Goal: Task Accomplishment & Management: Use online tool/utility

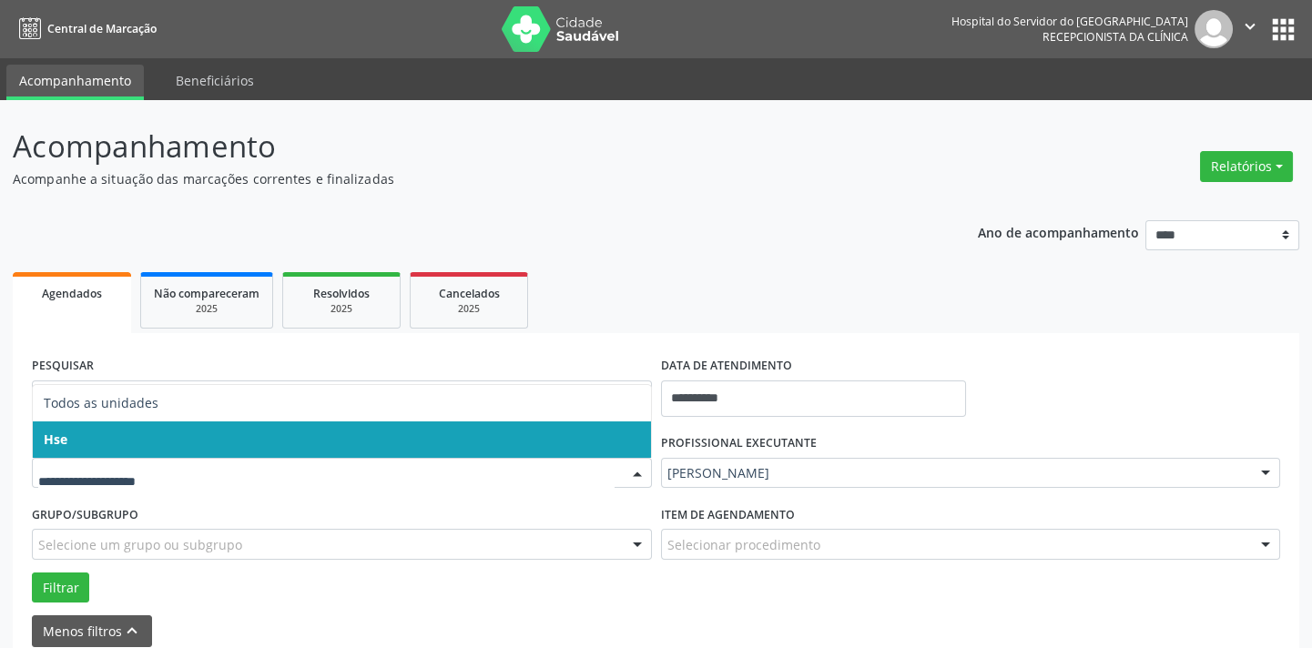
click at [169, 441] on span "Hse" at bounding box center [342, 440] width 618 height 36
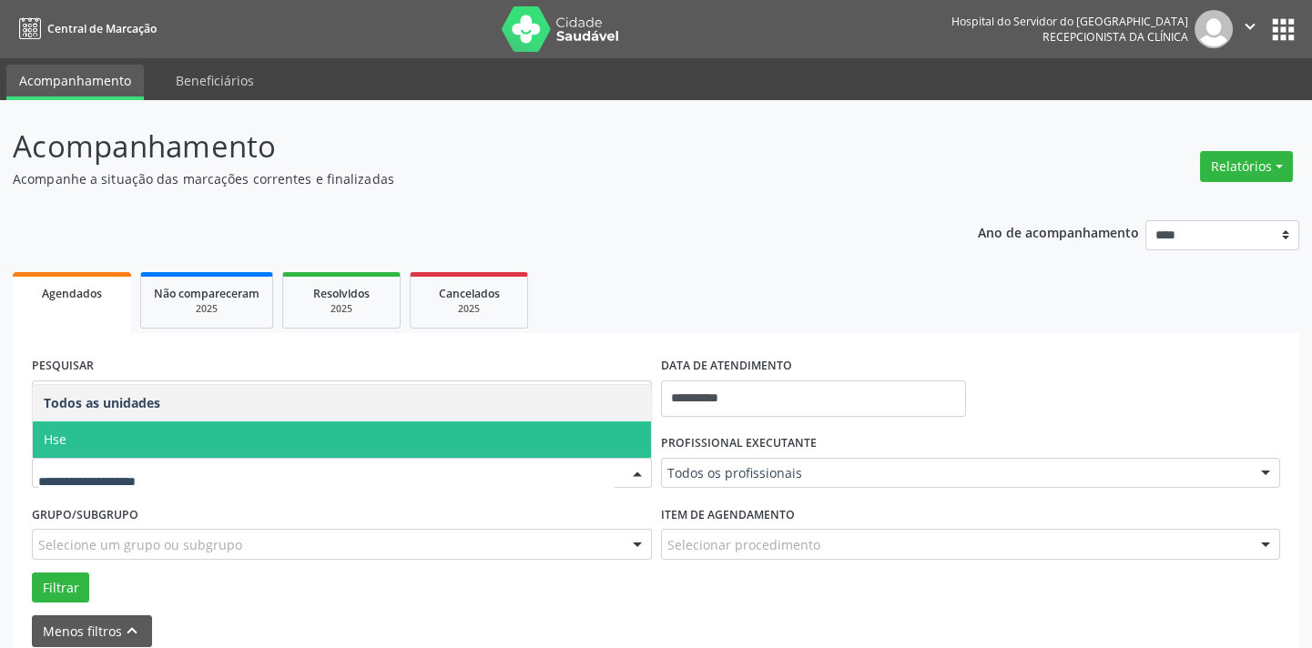
click at [155, 430] on span "Hse" at bounding box center [342, 440] width 618 height 36
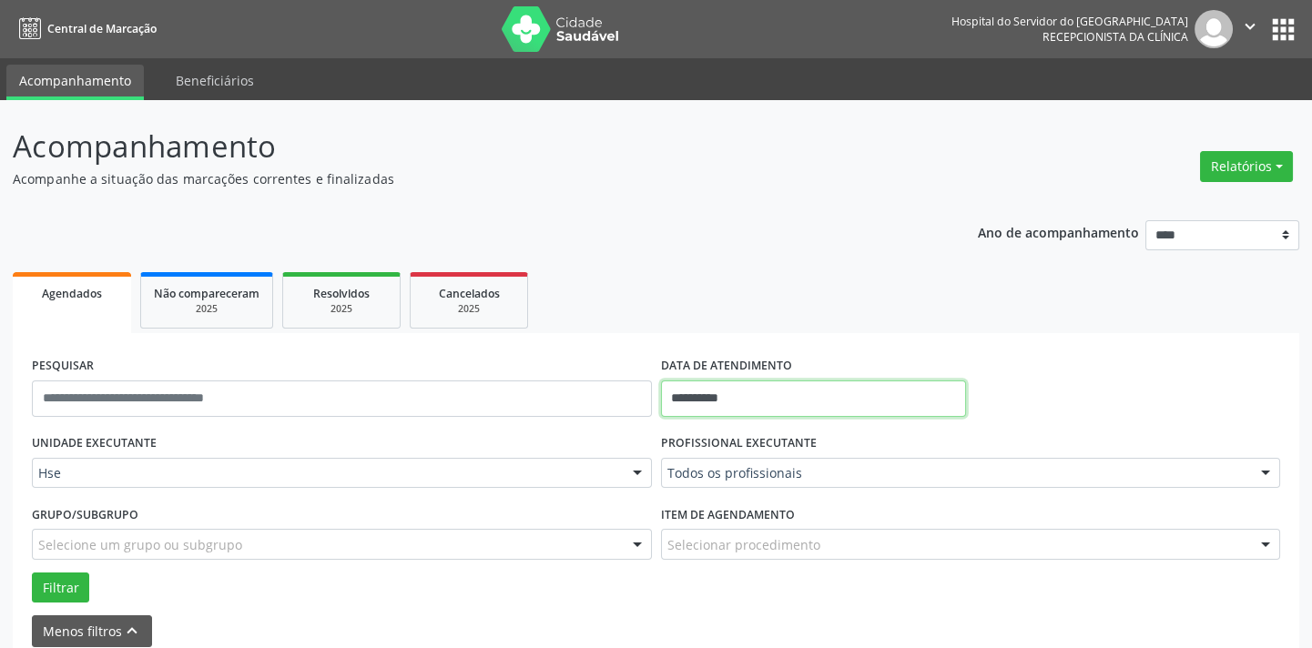
click at [804, 400] on input "**********" at bounding box center [813, 399] width 305 height 36
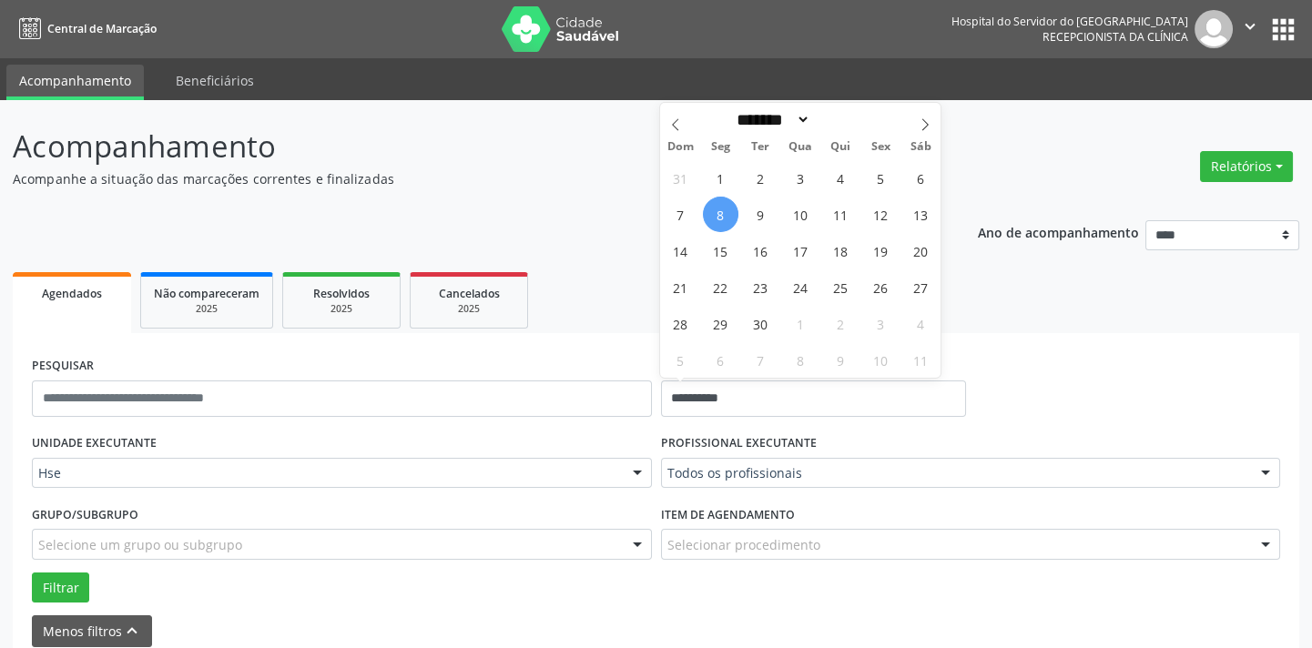
click at [713, 210] on span "8" at bounding box center [721, 215] width 36 height 36
type input "**********"
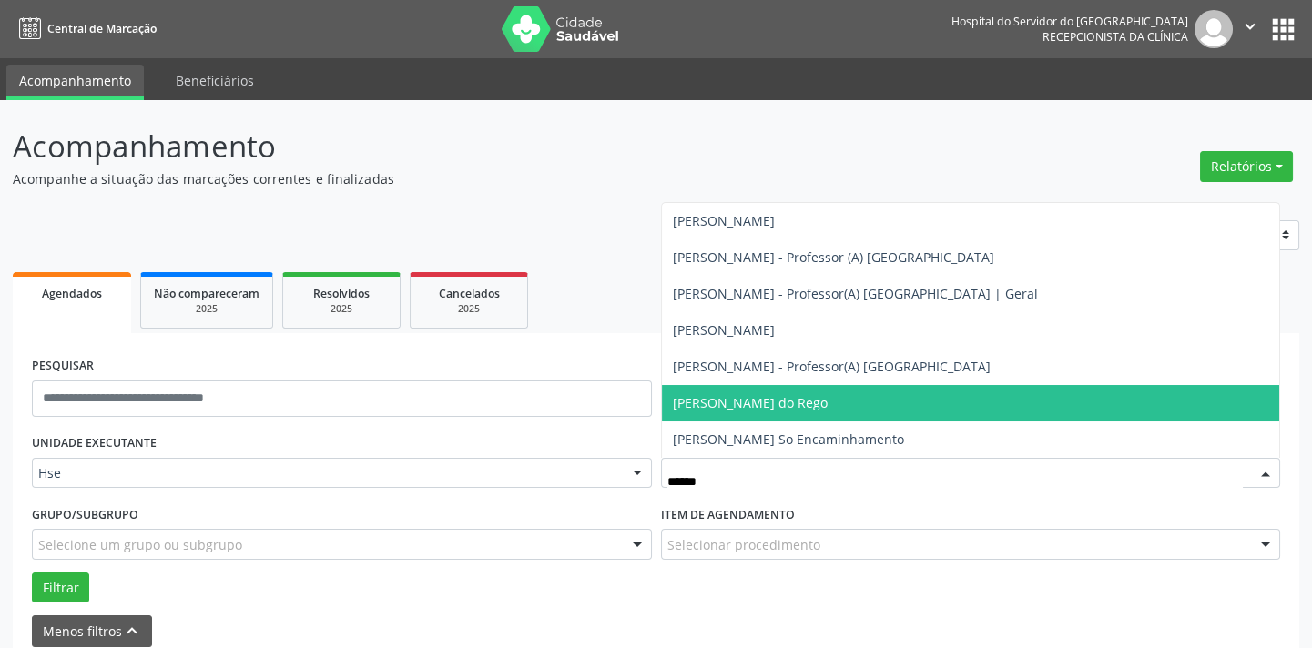
type input "*******"
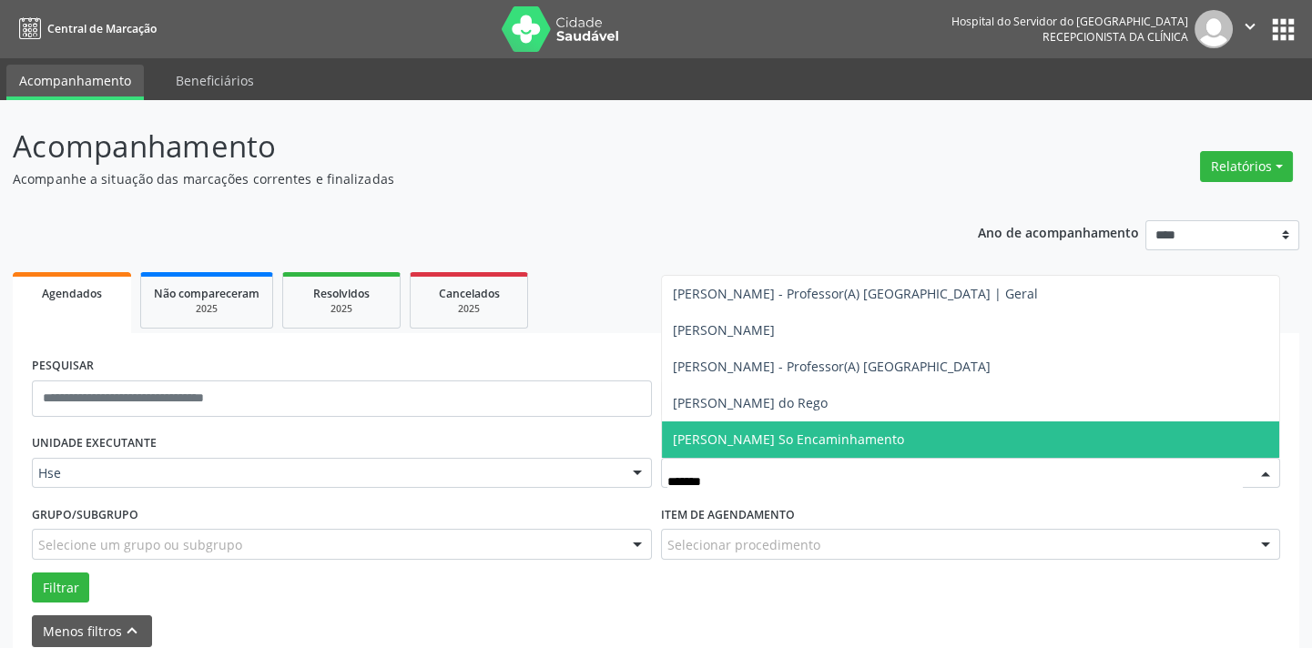
click at [784, 443] on span "[PERSON_NAME] So Encaminhamento" at bounding box center [788, 439] width 231 height 17
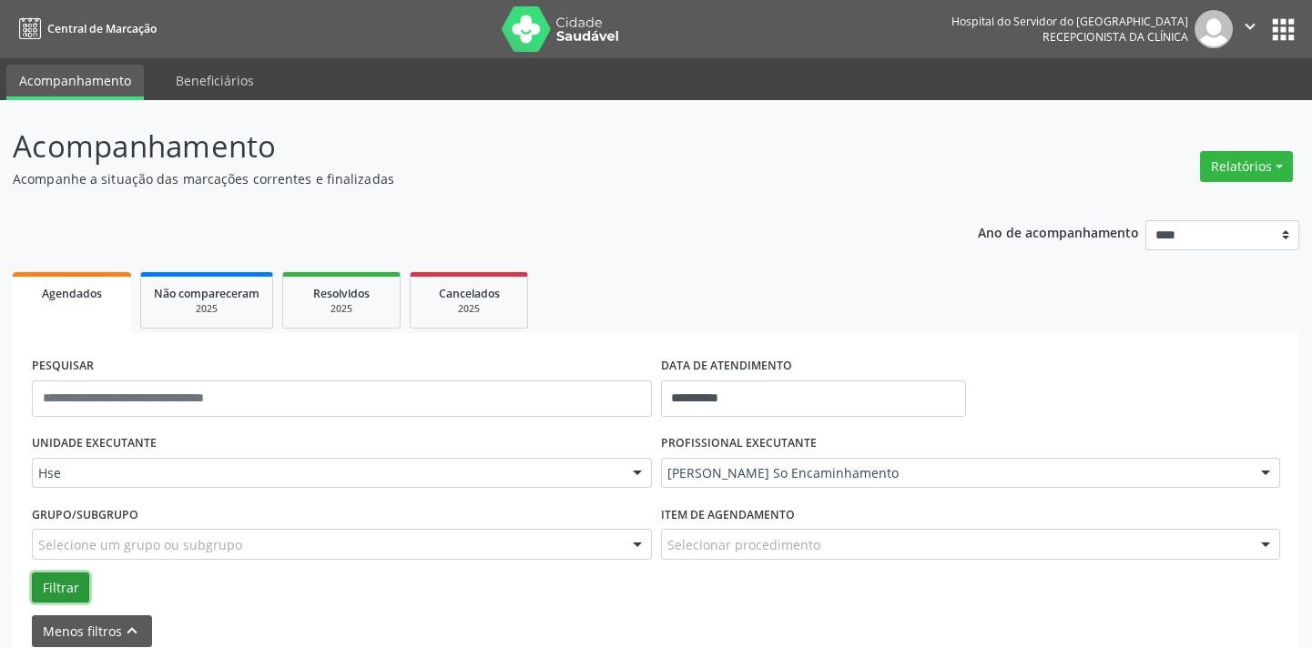
click at [72, 588] on button "Filtrar" at bounding box center [60, 588] width 57 height 31
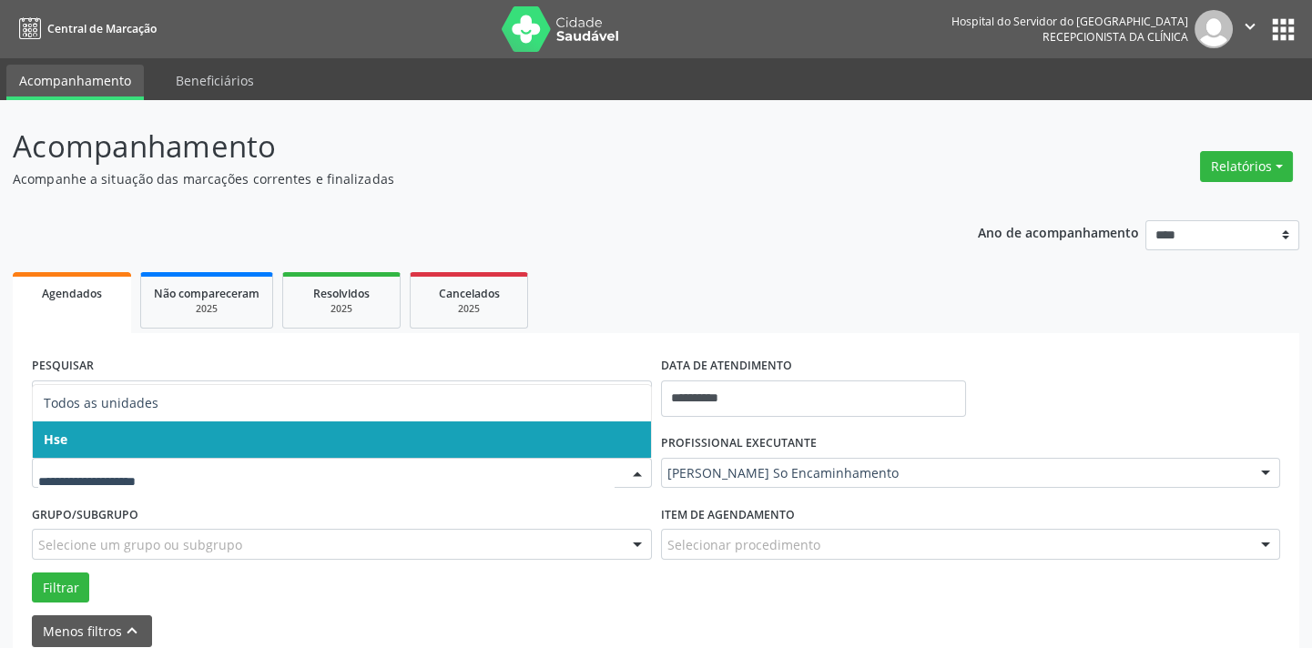
click at [127, 440] on span "Hse" at bounding box center [342, 440] width 618 height 36
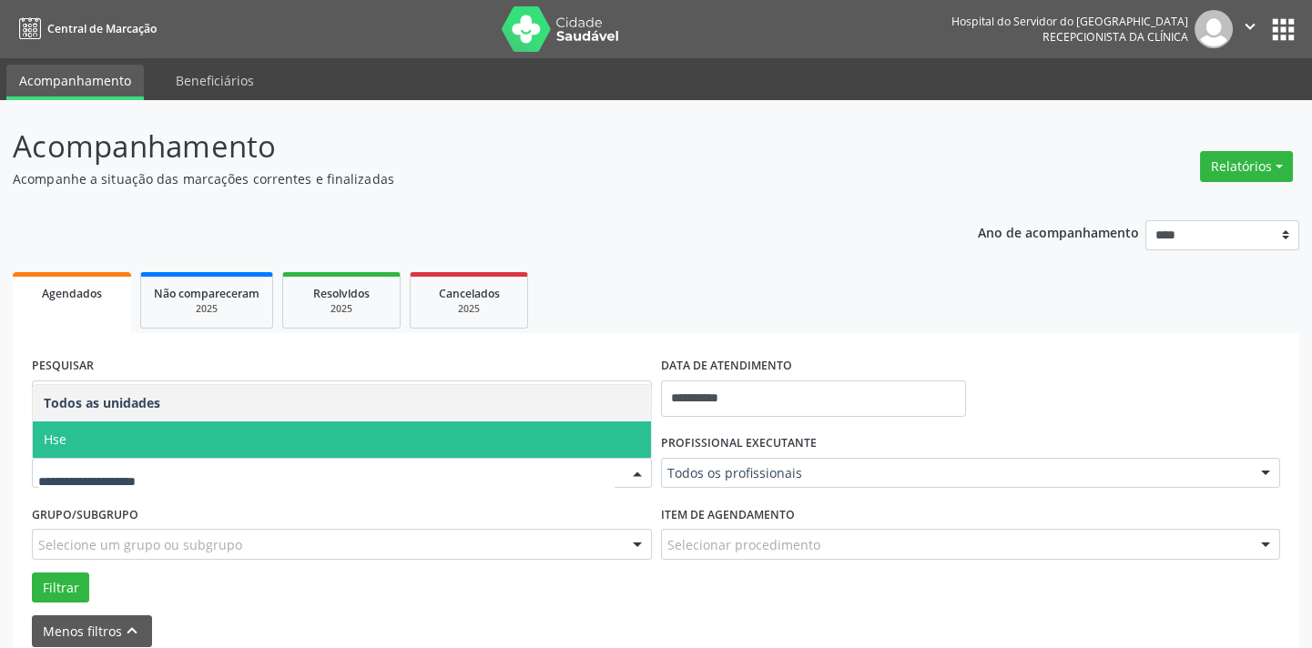
click at [148, 428] on span "Hse" at bounding box center [342, 440] width 618 height 36
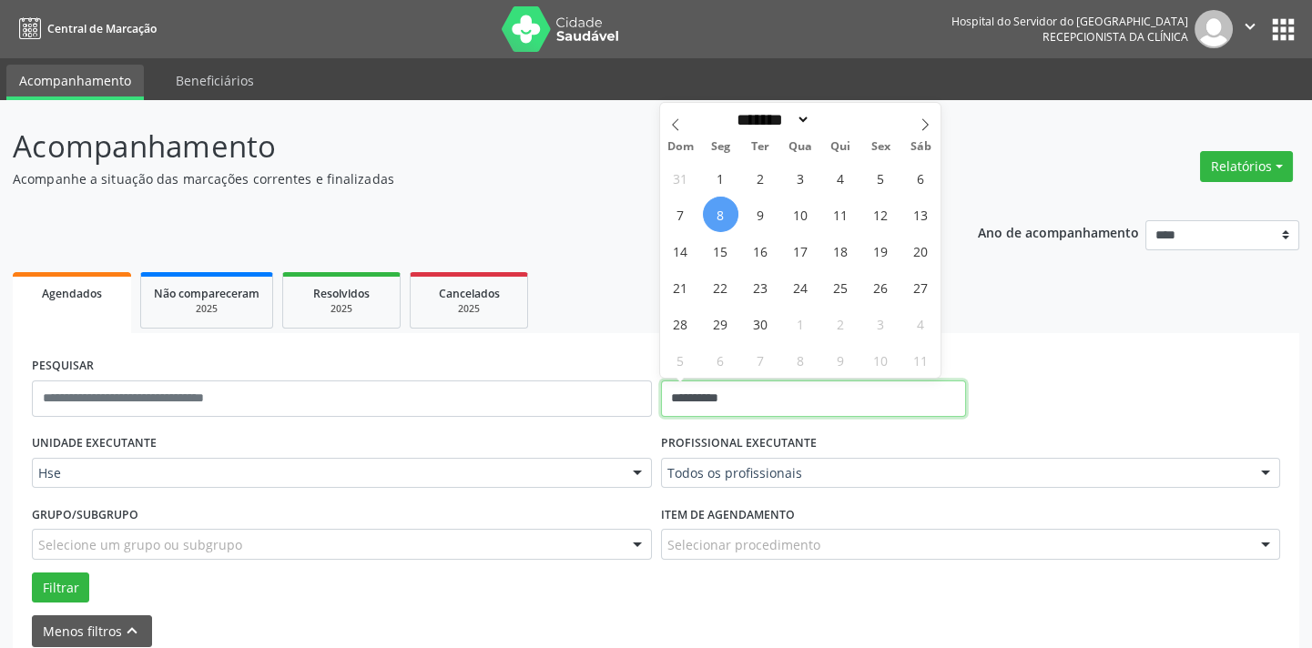
click at [788, 397] on input "**********" at bounding box center [813, 399] width 305 height 36
click at [726, 218] on span "8" at bounding box center [721, 215] width 36 height 36
type input "**********"
click at [726, 218] on span "8" at bounding box center [721, 215] width 36 height 36
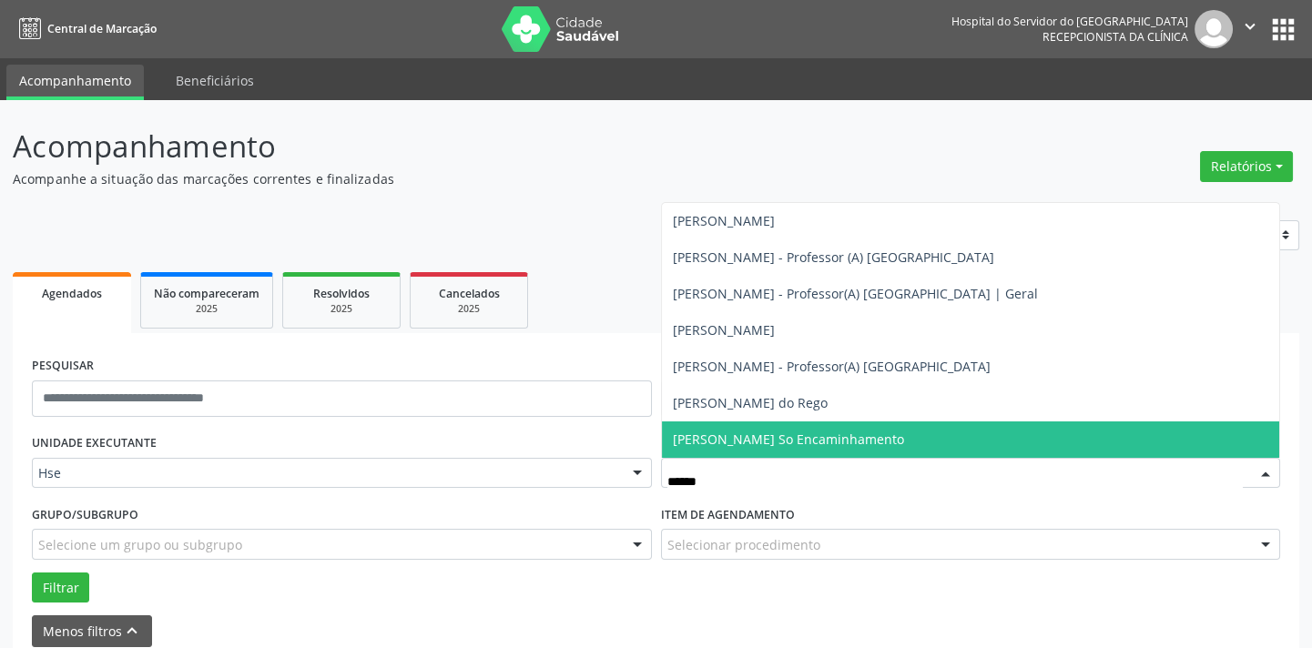
type input "*******"
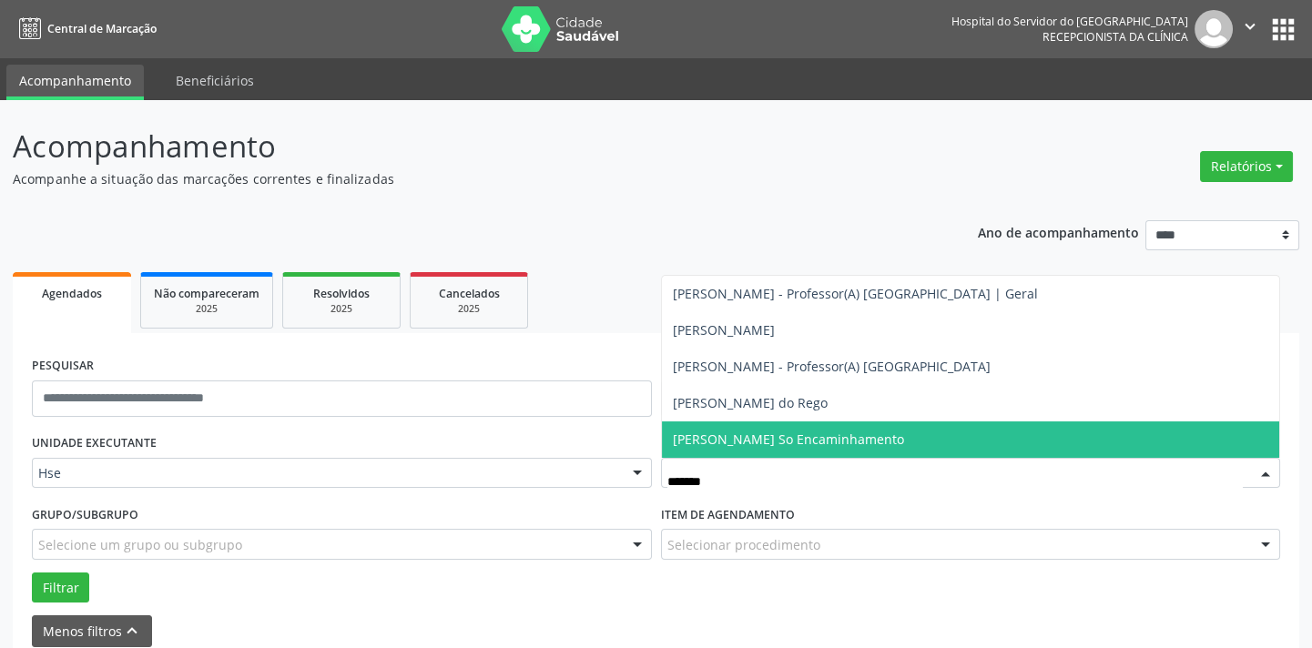
click at [787, 436] on span "[PERSON_NAME] So Encaminhamento" at bounding box center [788, 439] width 231 height 17
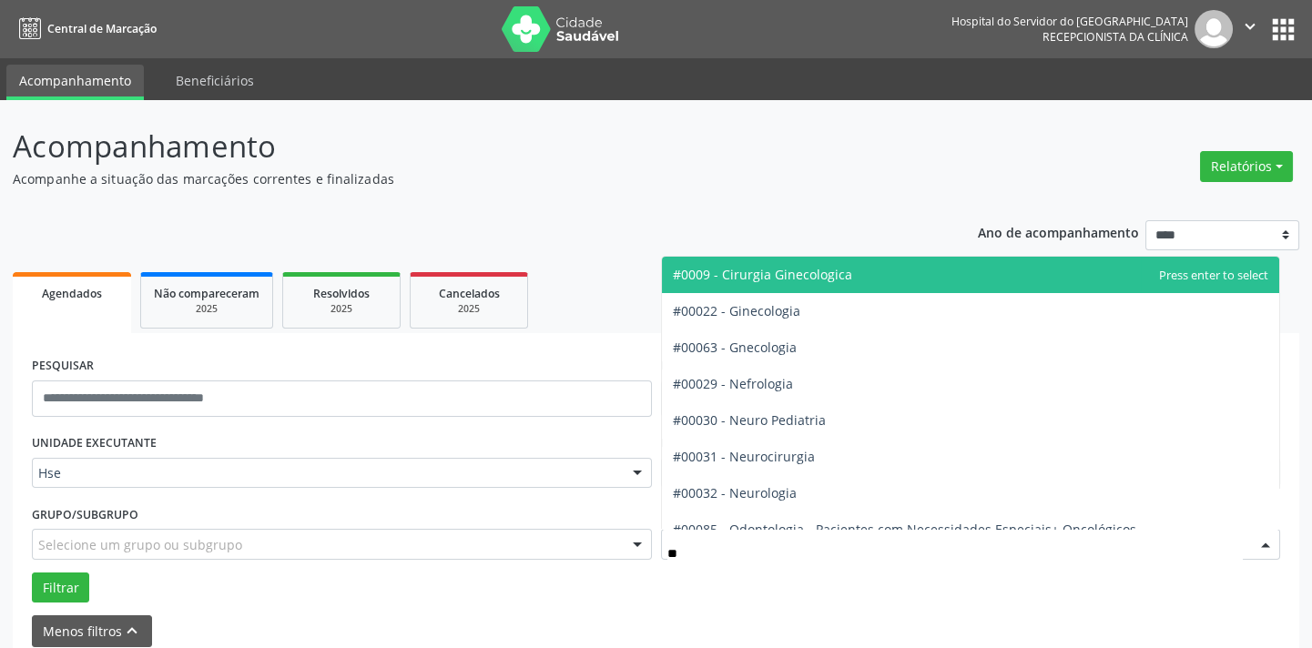
type input "***"
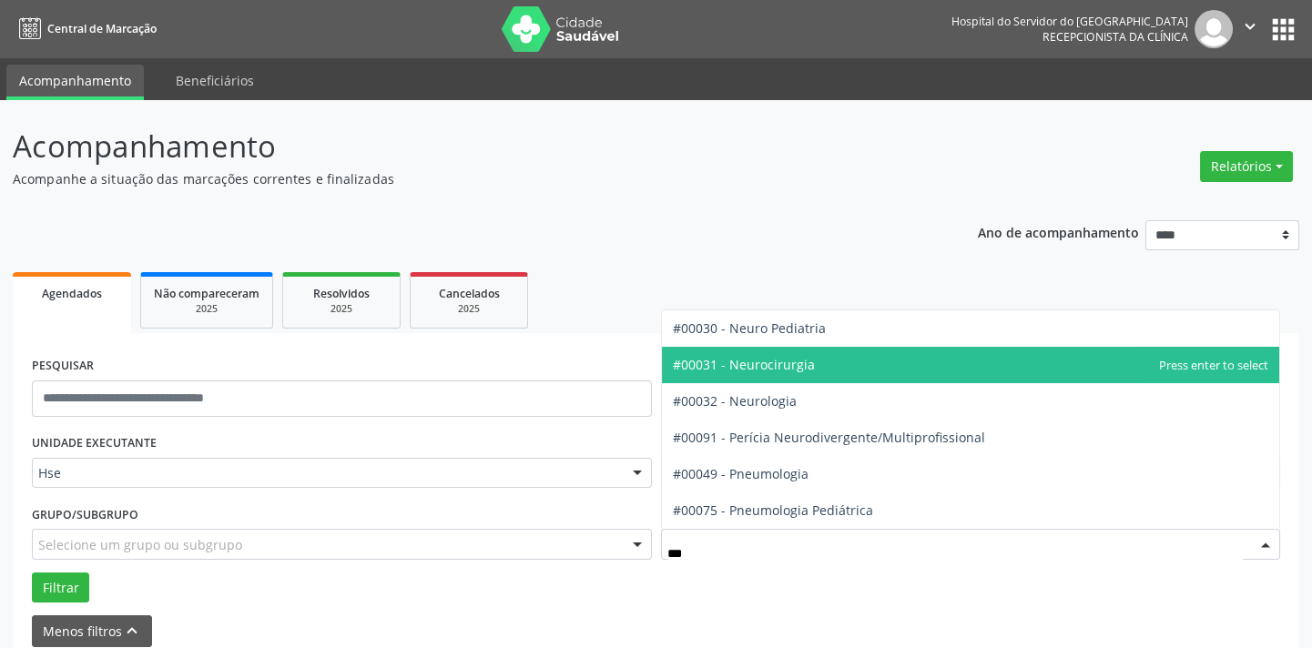
click at [758, 357] on span "#00031 - Neurocirurgia" at bounding box center [744, 364] width 142 height 17
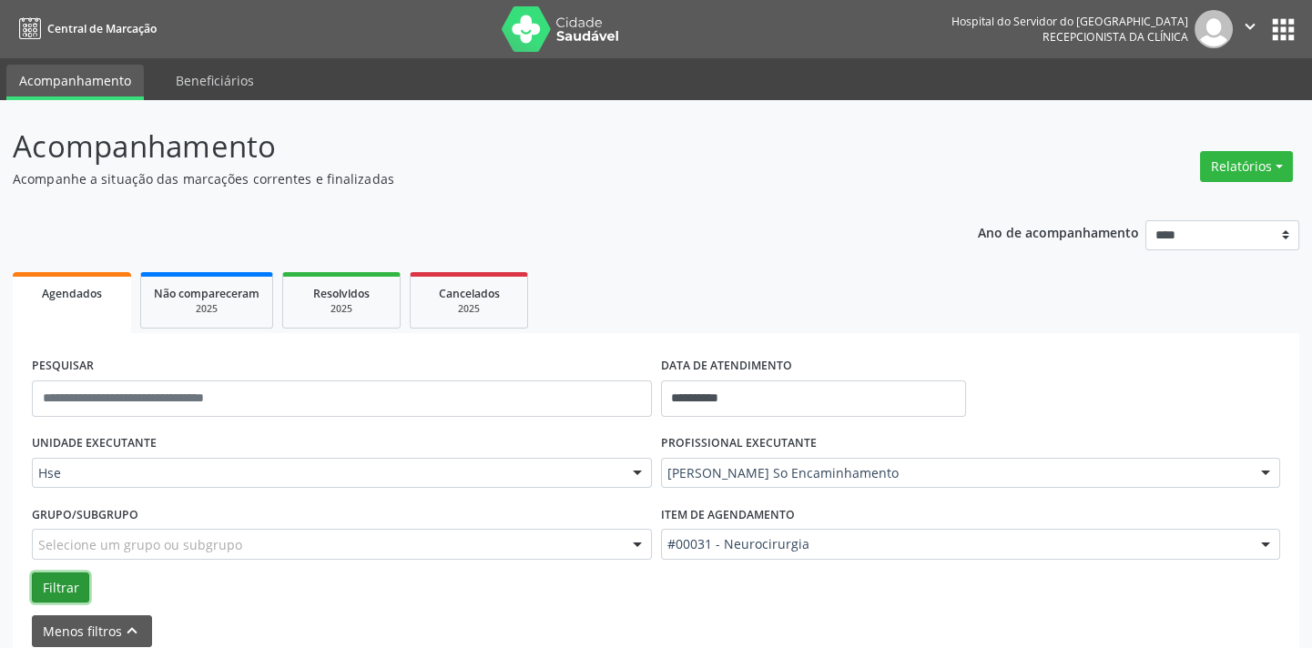
click at [61, 579] on button "Filtrar" at bounding box center [60, 588] width 57 height 31
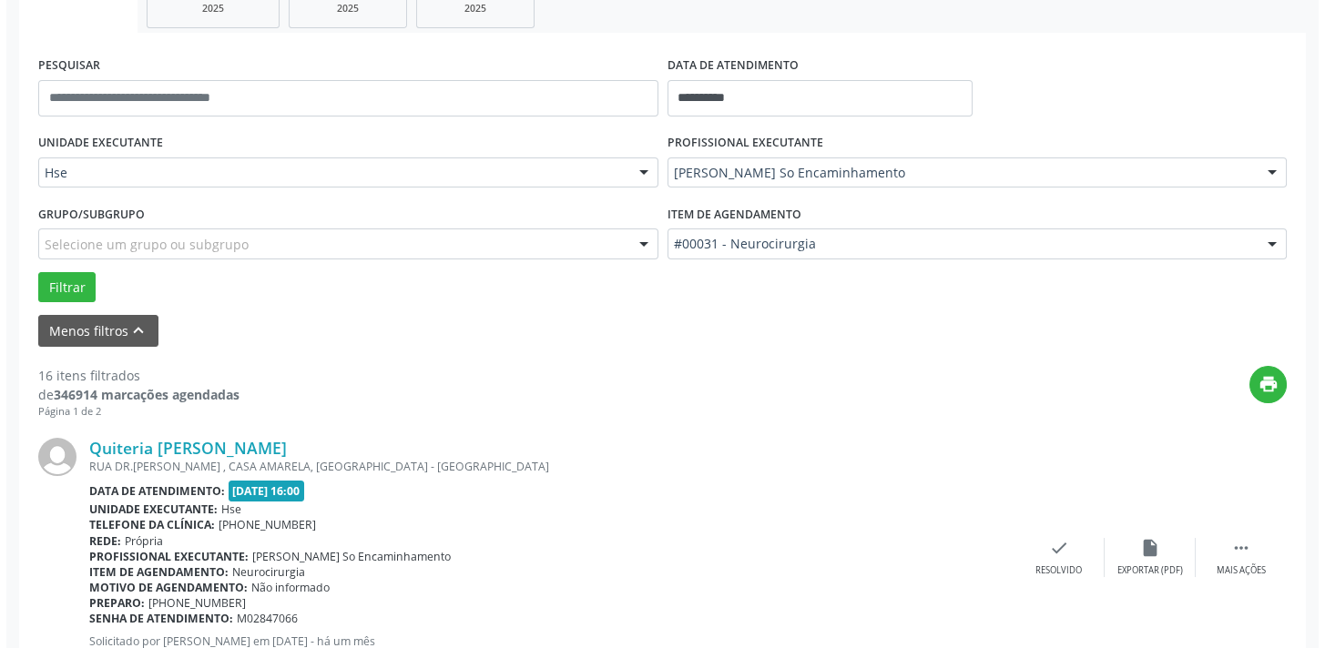
scroll to position [310, 0]
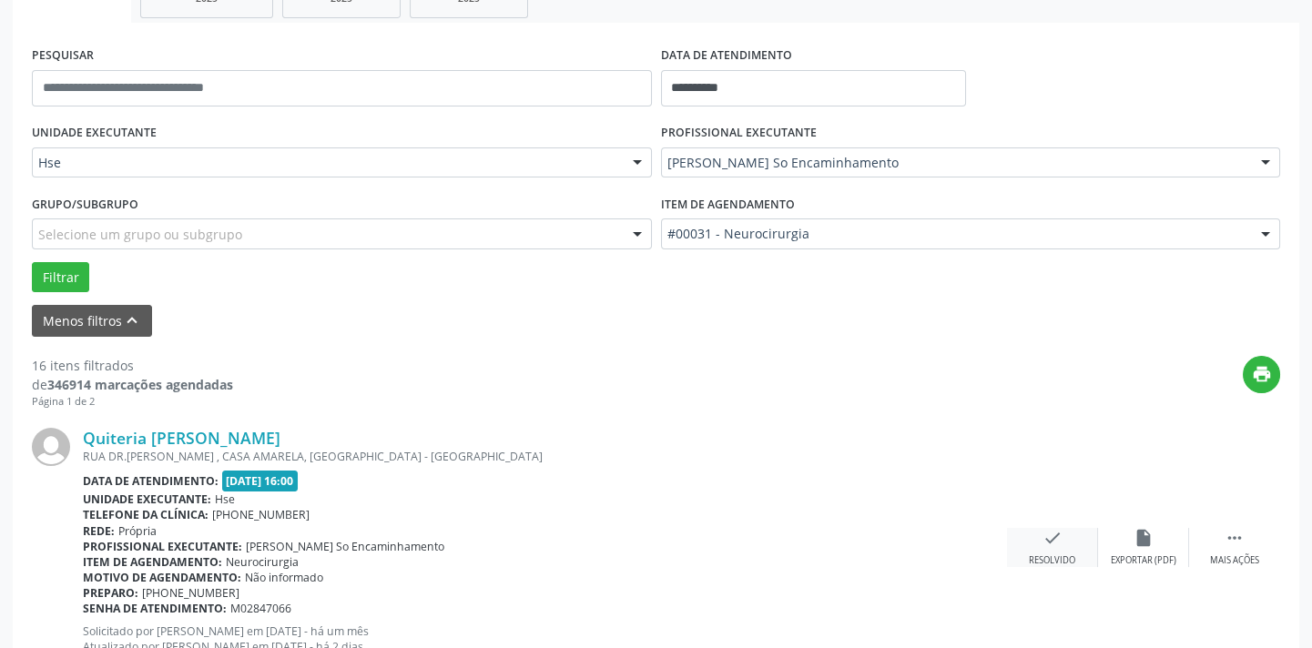
click at [1053, 545] on icon "check" at bounding box center [1052, 538] width 20 height 20
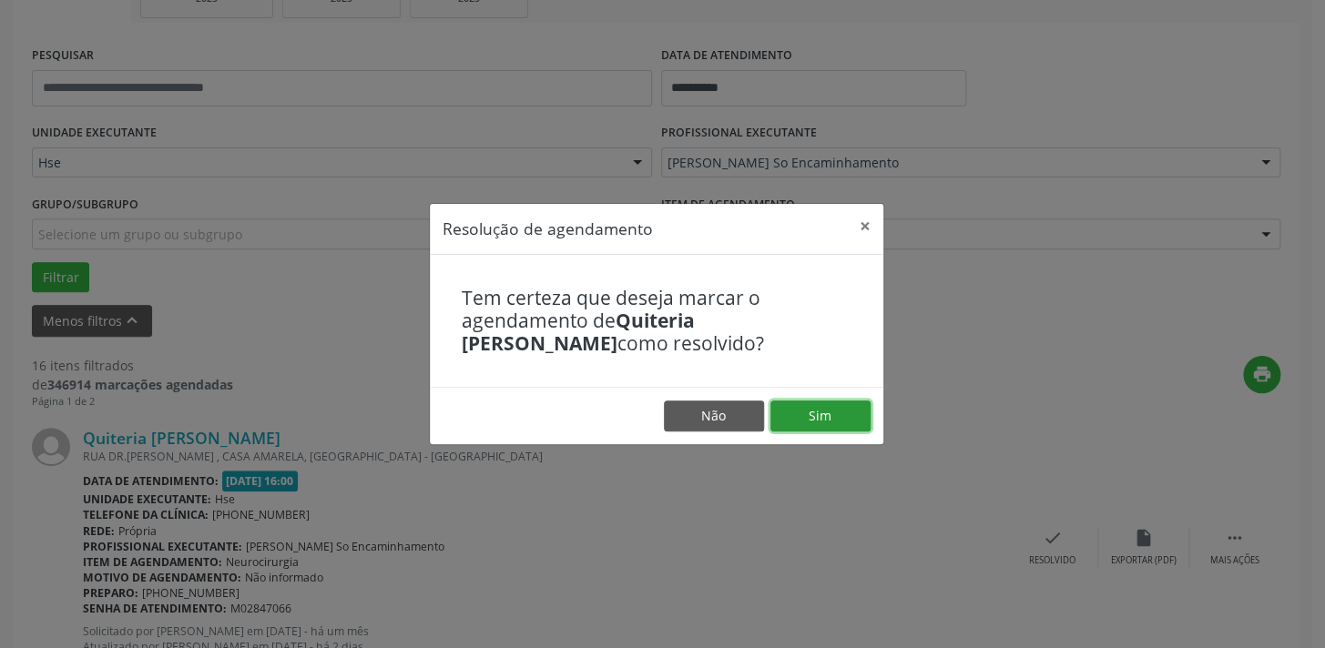
click at [834, 418] on button "Sim" at bounding box center [820, 416] width 100 height 31
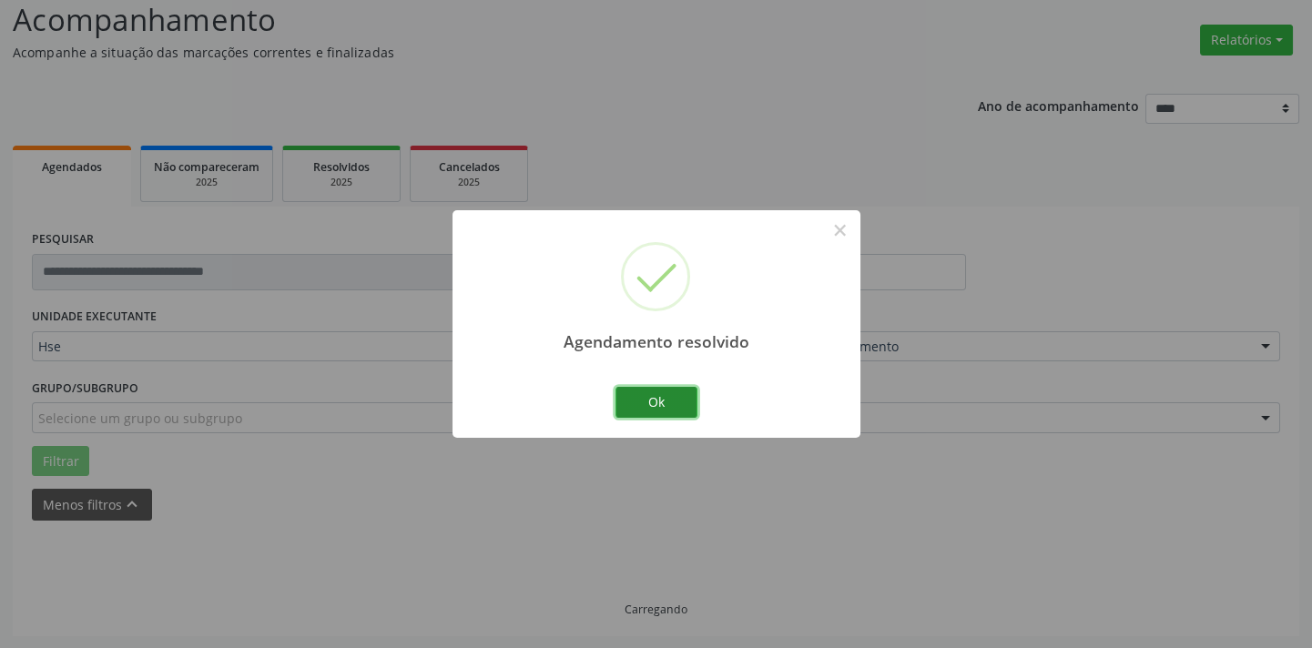
click at [632, 390] on button "Ok" at bounding box center [656, 402] width 82 height 31
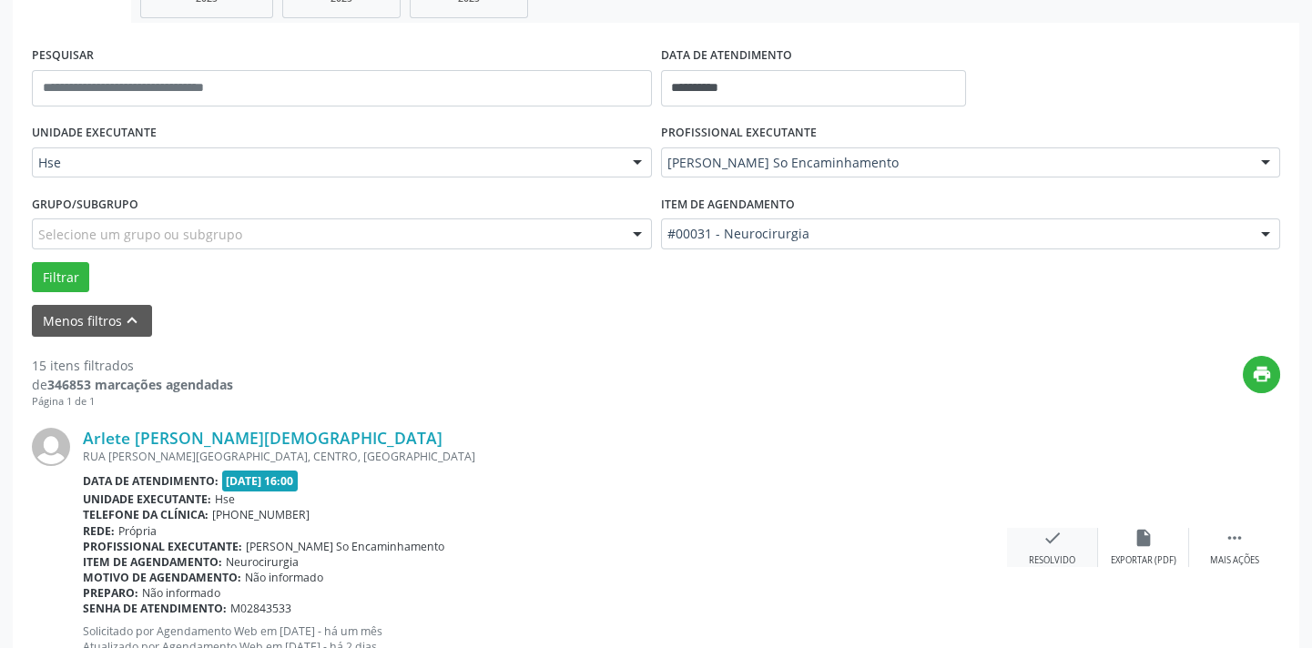
click at [1050, 557] on div "Resolvido" at bounding box center [1052, 560] width 46 height 13
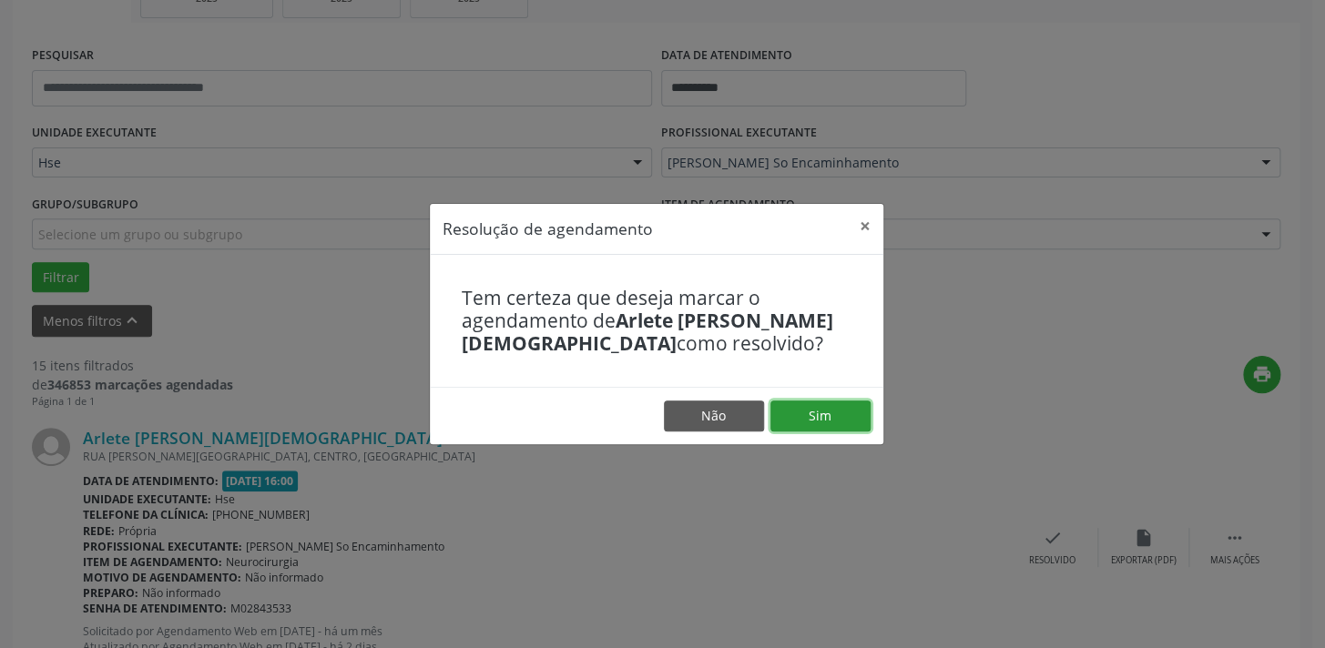
click at [830, 406] on button "Sim" at bounding box center [820, 416] width 100 height 31
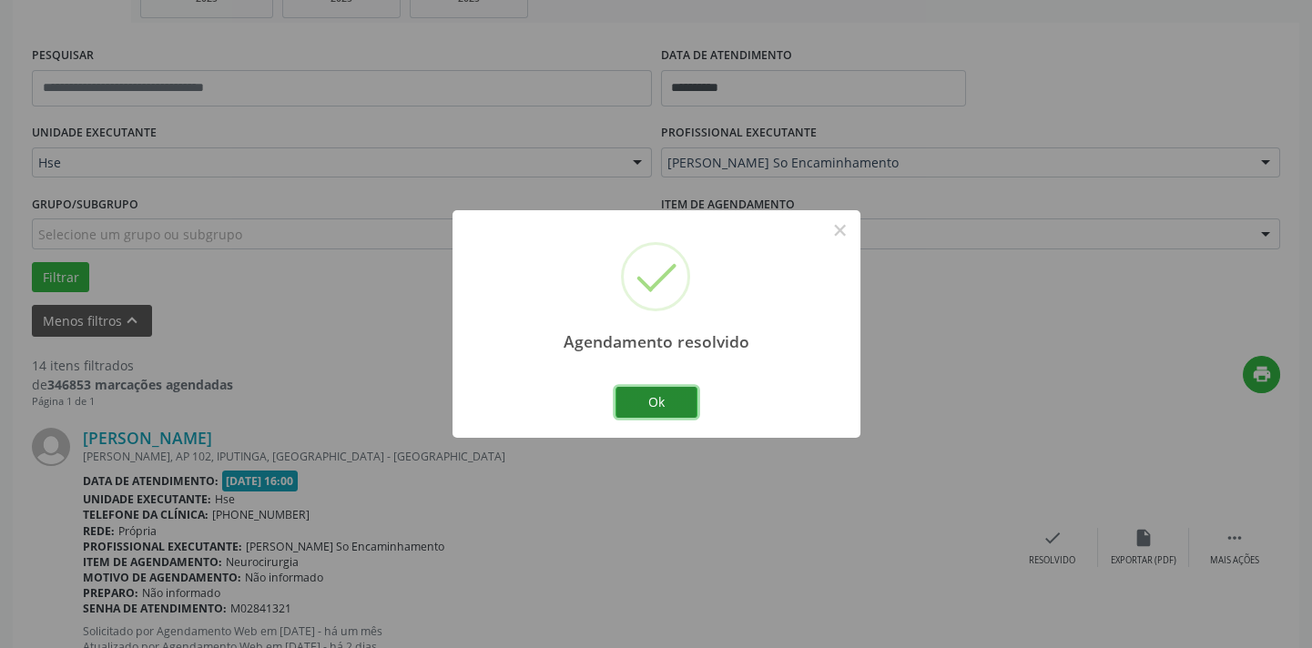
click at [652, 404] on button "Ok" at bounding box center [656, 402] width 82 height 31
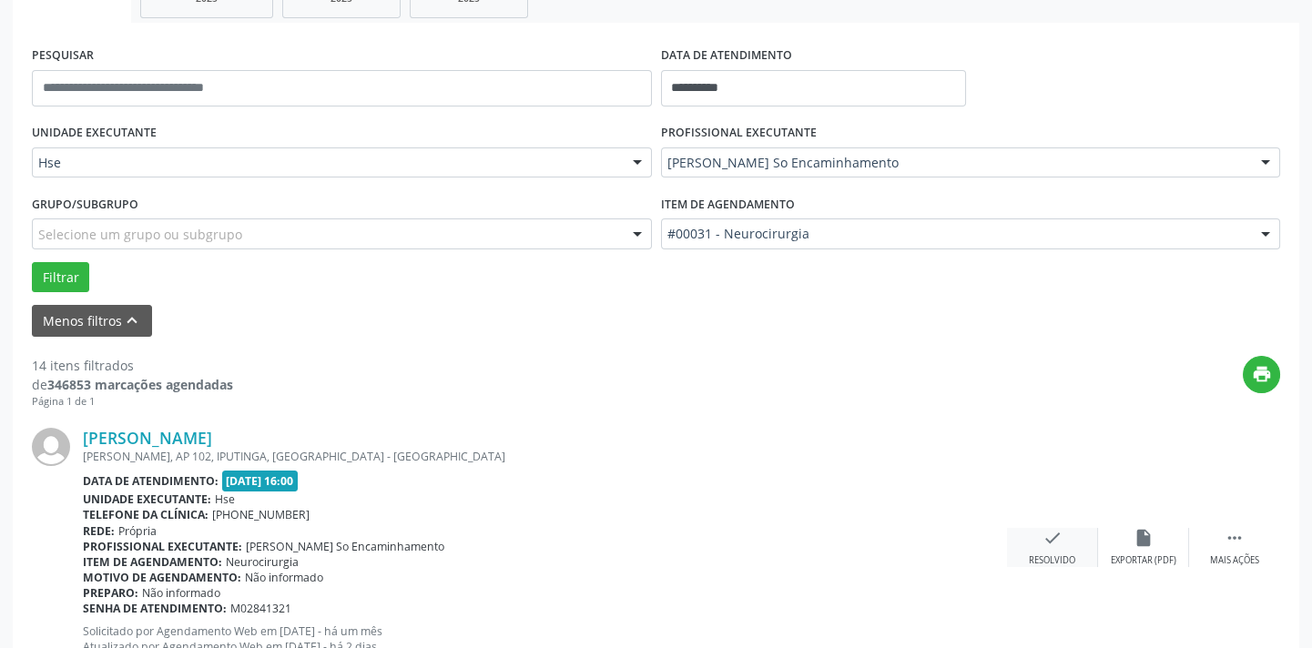
click at [1051, 548] on div "check Resolvido" at bounding box center [1052, 547] width 91 height 39
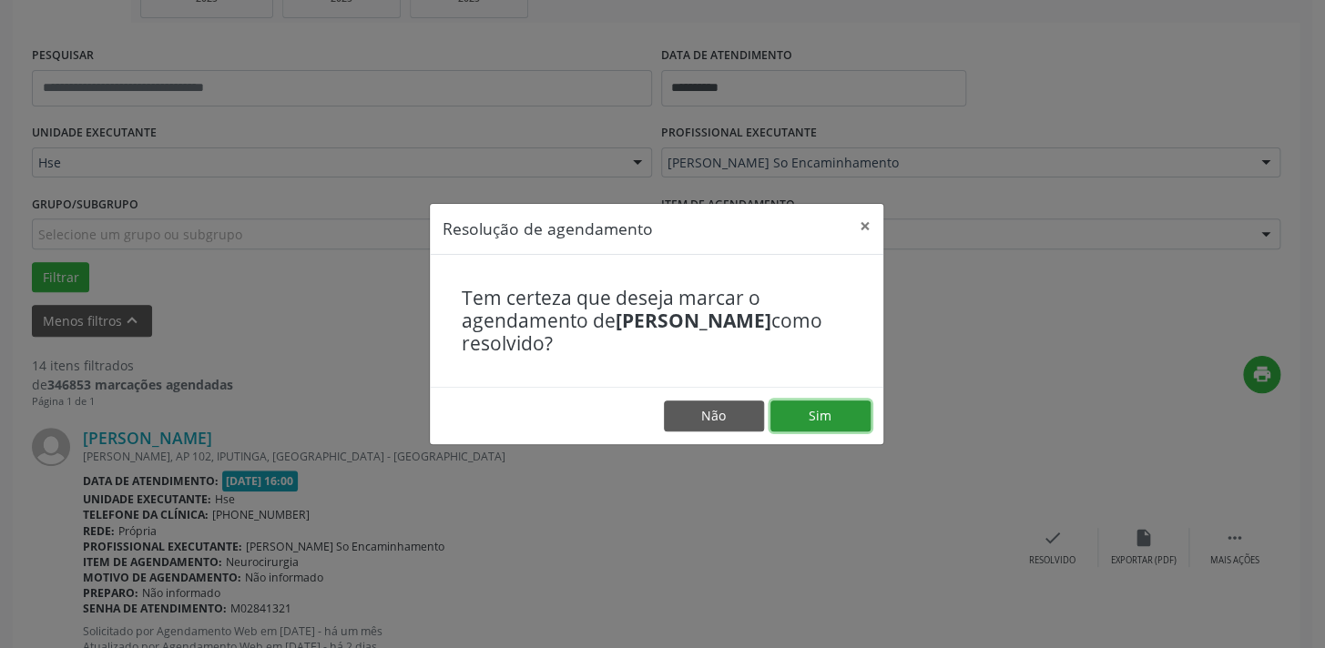
click at [820, 409] on button "Sim" at bounding box center [820, 416] width 100 height 31
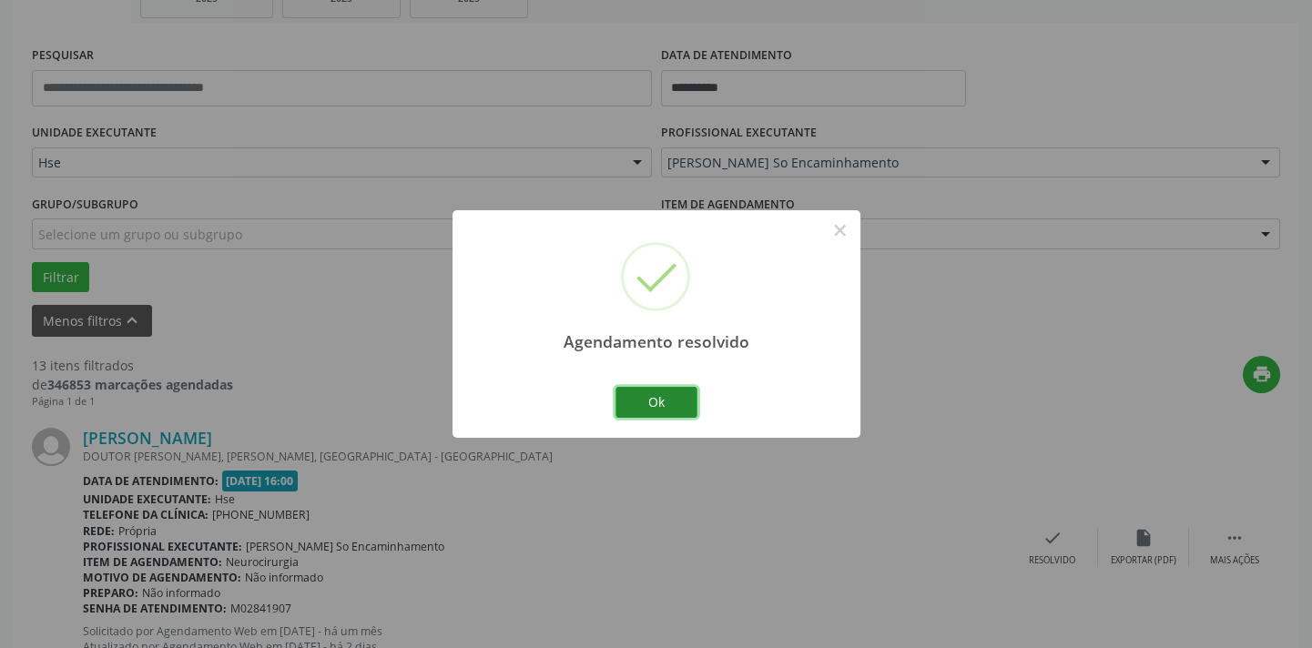
click at [636, 405] on button "Ok" at bounding box center [656, 402] width 82 height 31
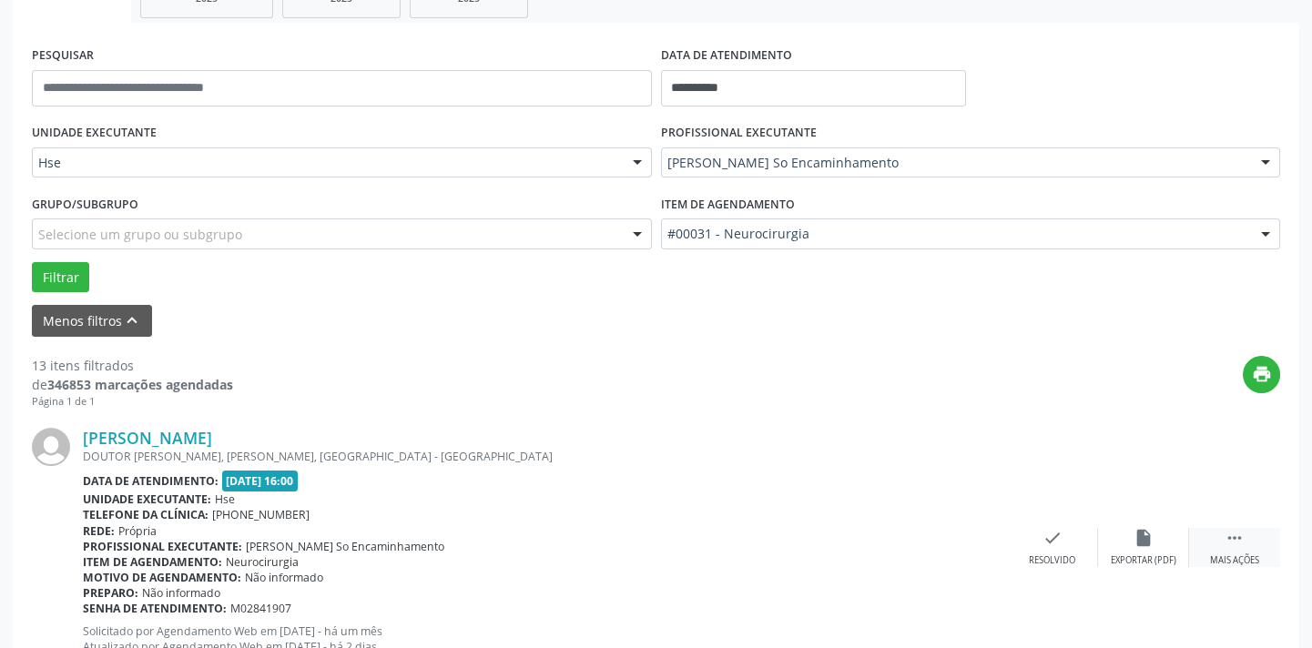
click at [1235, 545] on icon "" at bounding box center [1235, 538] width 20 height 20
click at [1133, 537] on icon "alarm_off" at bounding box center [1143, 538] width 20 height 20
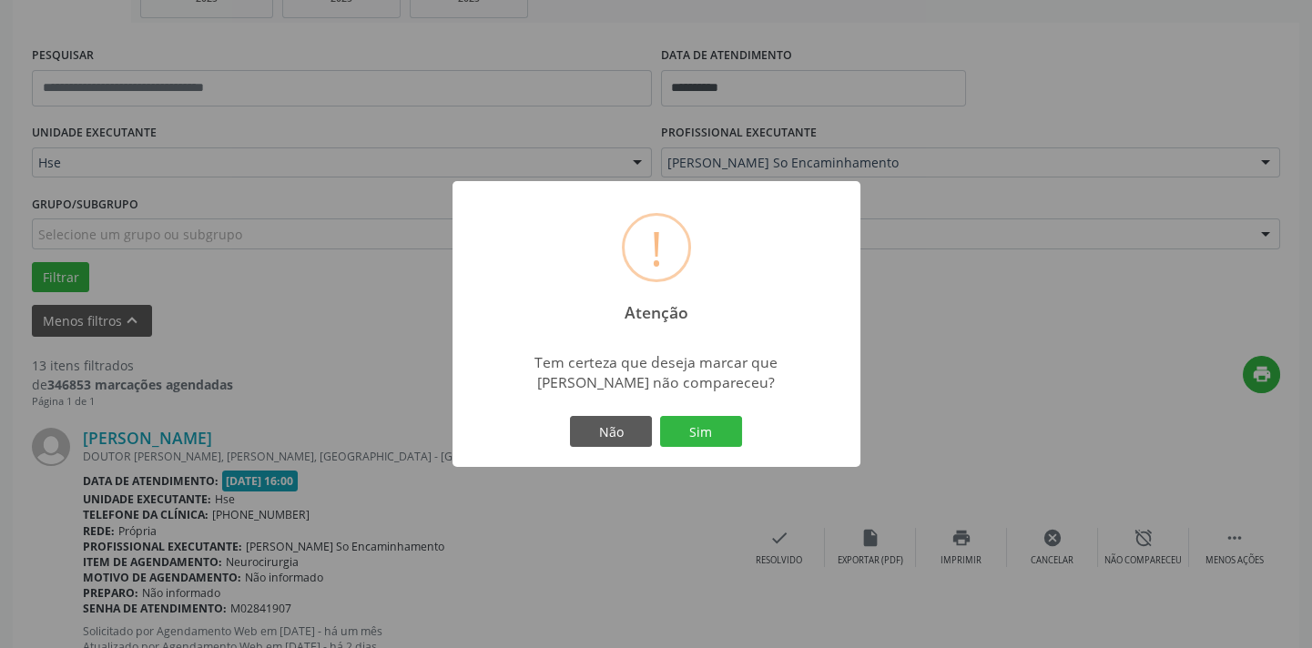
click at [690, 414] on div "Não Sim" at bounding box center [656, 431] width 180 height 38
click at [687, 422] on button "Sim" at bounding box center [701, 431] width 82 height 31
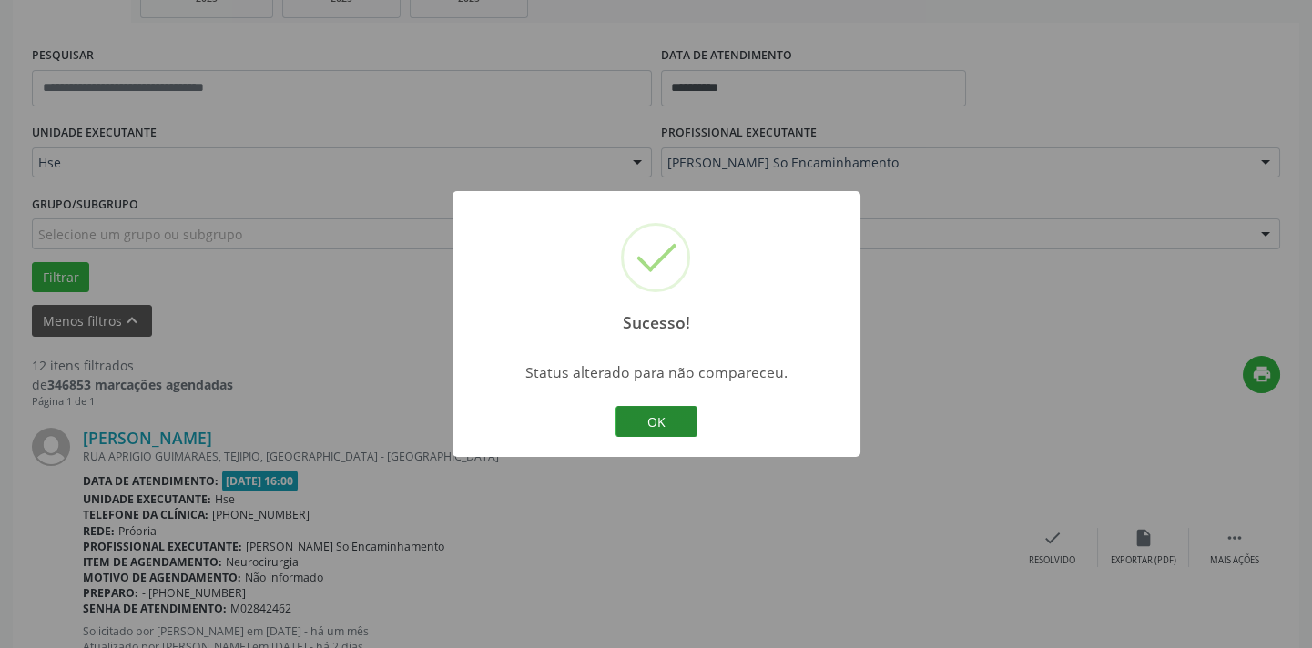
click at [665, 425] on button "OK" at bounding box center [656, 421] width 82 height 31
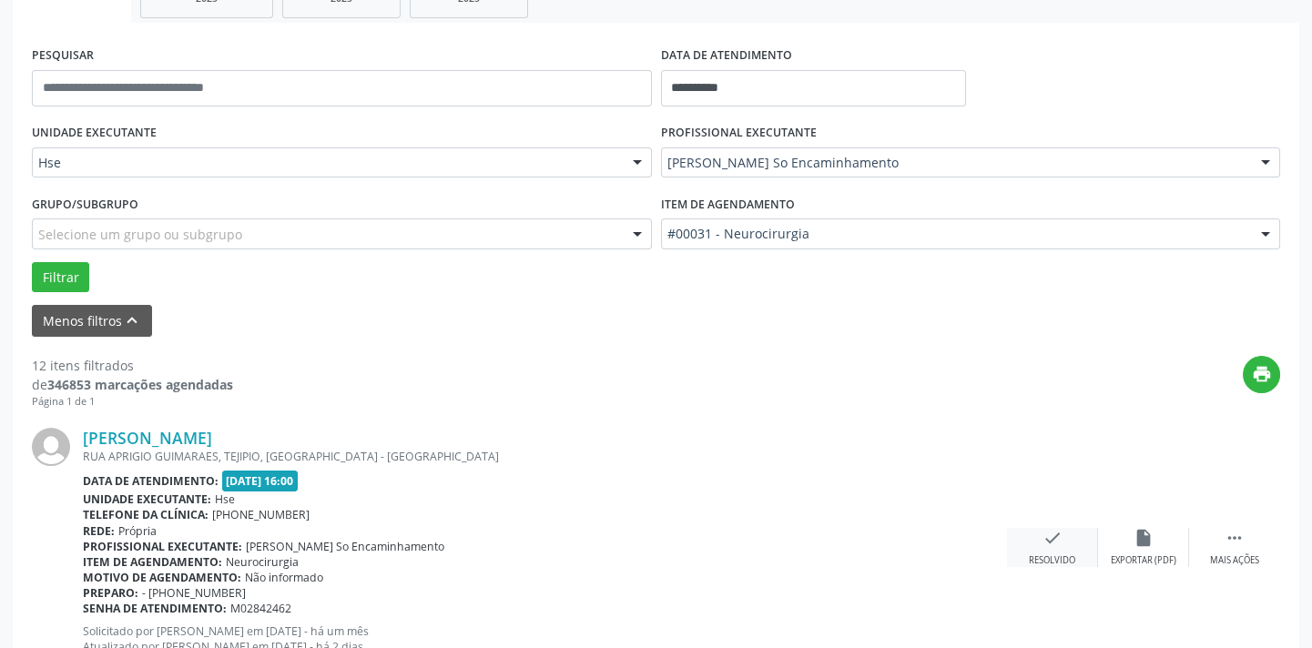
click at [1065, 542] on div "check Resolvido" at bounding box center [1052, 547] width 91 height 39
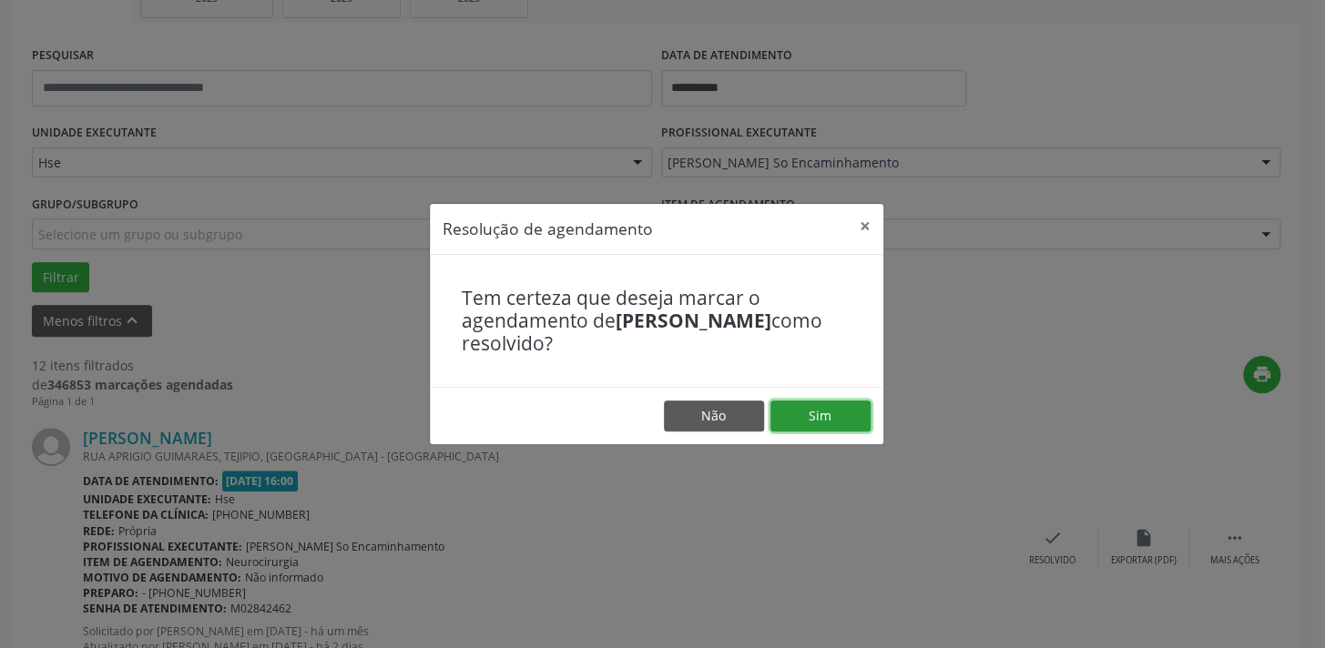
click at [834, 409] on button "Sim" at bounding box center [820, 416] width 100 height 31
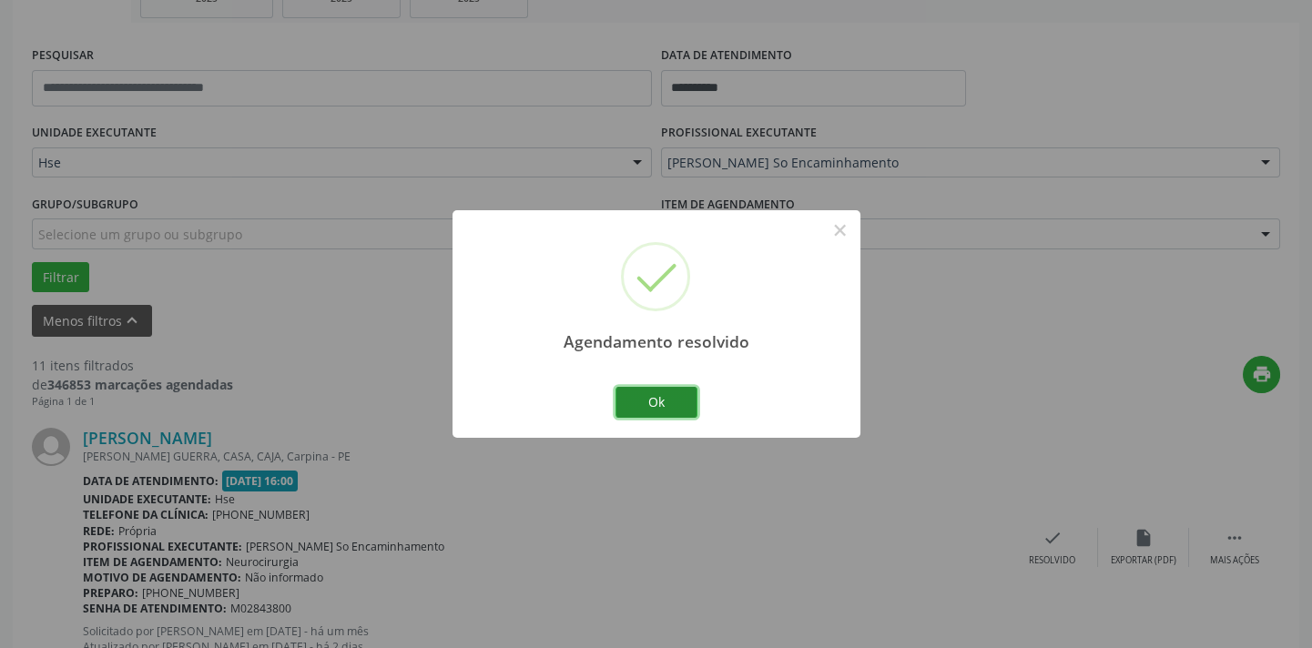
click at [669, 405] on button "Ok" at bounding box center [656, 402] width 82 height 31
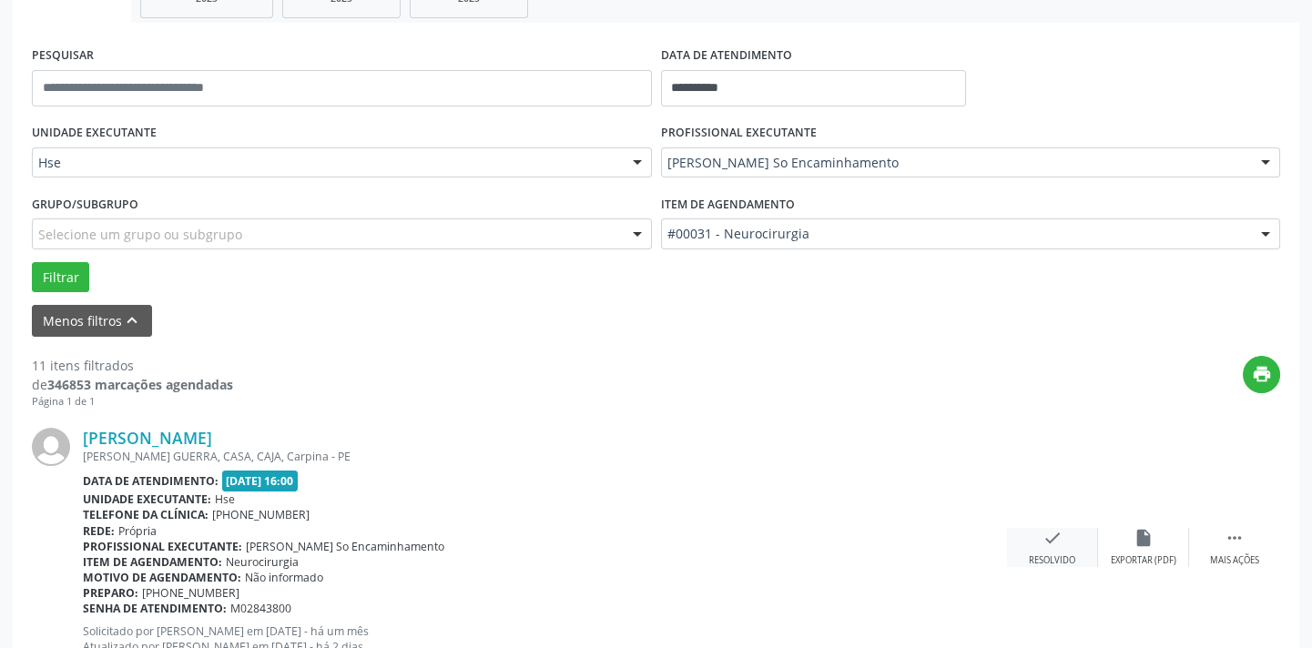
click at [1053, 538] on icon "check" at bounding box center [1052, 538] width 20 height 20
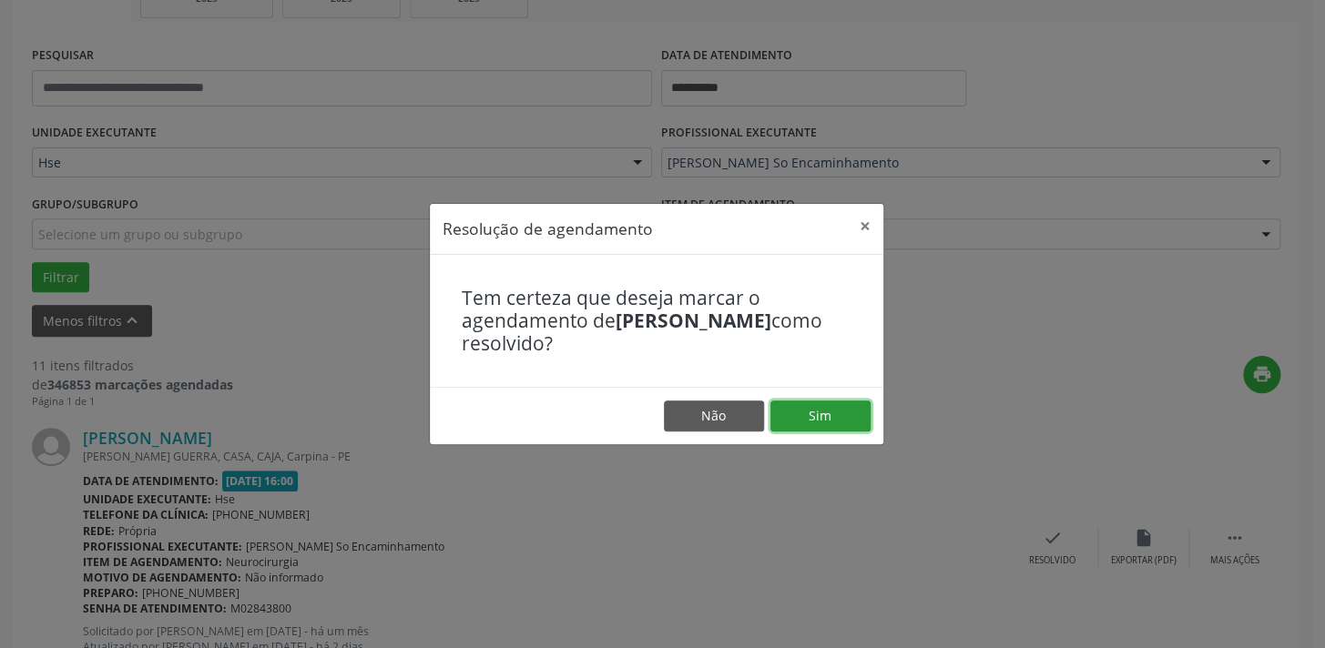
click at [832, 410] on button "Sim" at bounding box center [820, 416] width 100 height 31
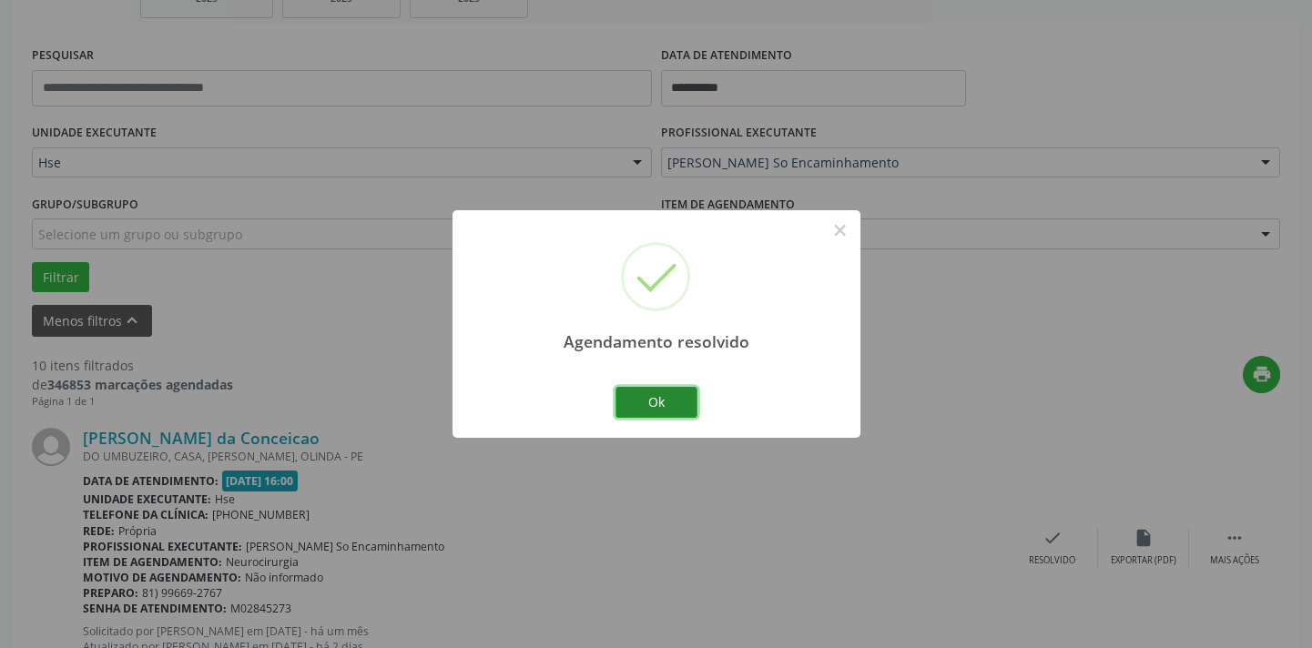
click at [674, 399] on button "Ok" at bounding box center [656, 402] width 82 height 31
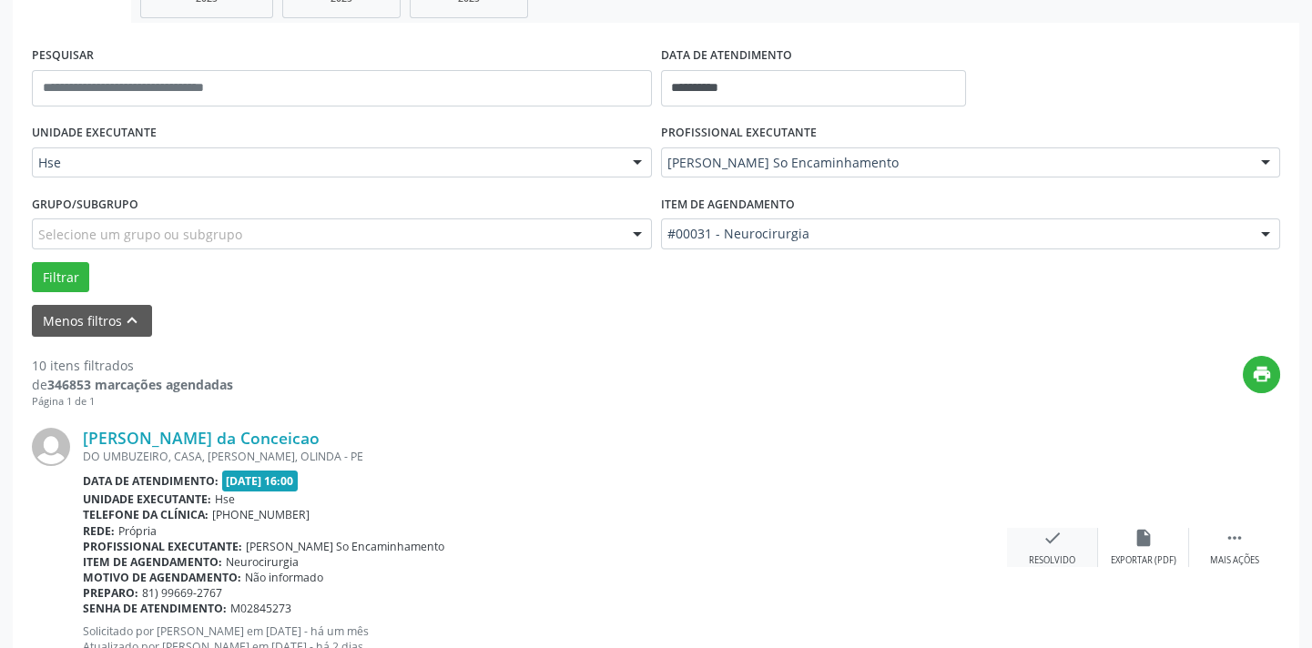
click at [1055, 546] on icon "check" at bounding box center [1052, 538] width 20 height 20
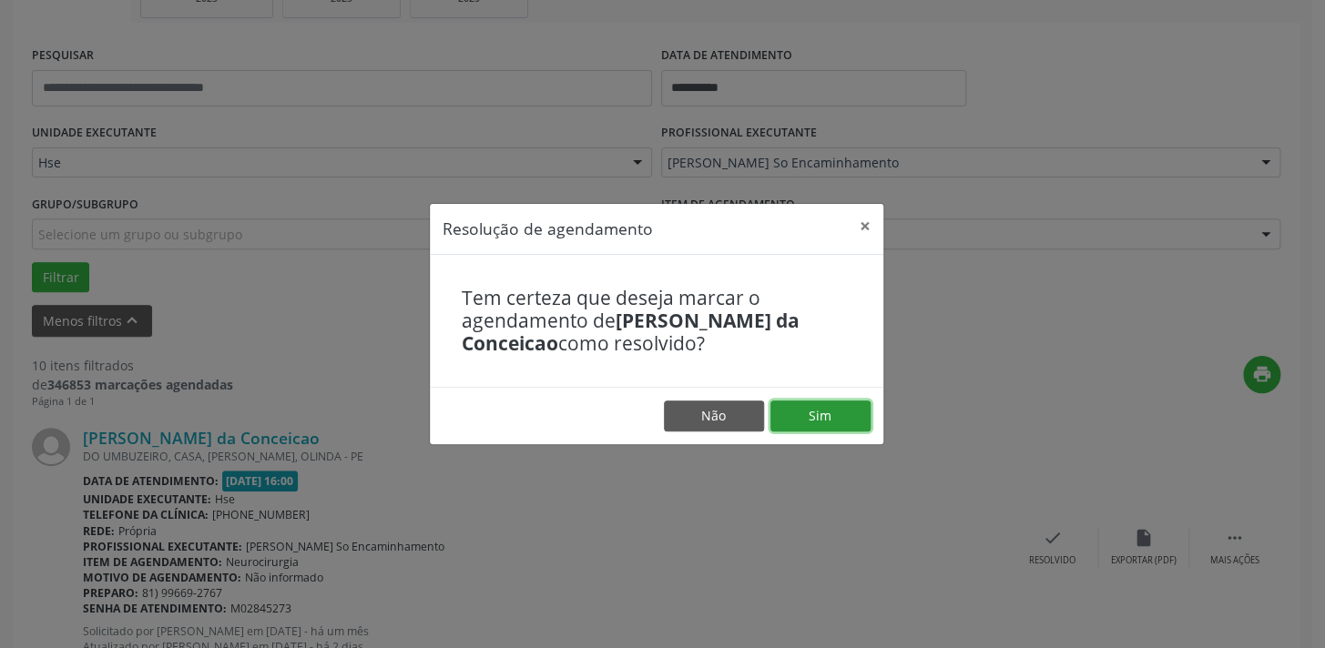
click at [817, 408] on button "Sim" at bounding box center [820, 416] width 100 height 31
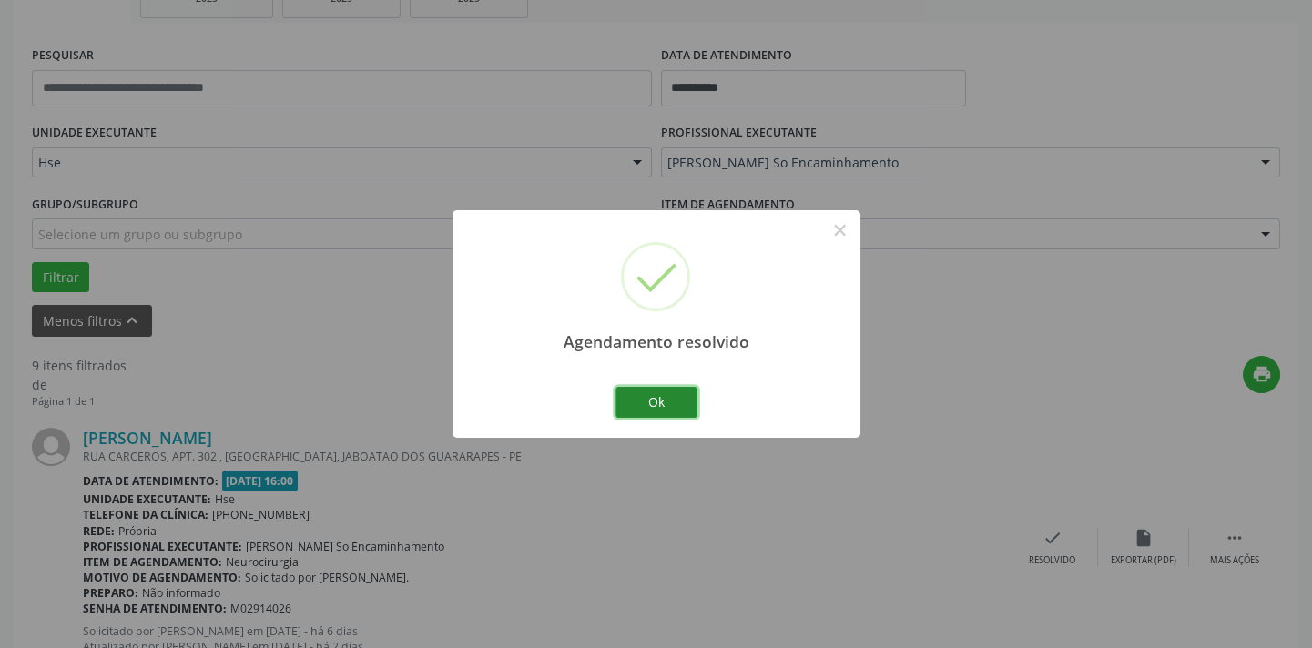
click at [681, 404] on button "Ok" at bounding box center [656, 402] width 82 height 31
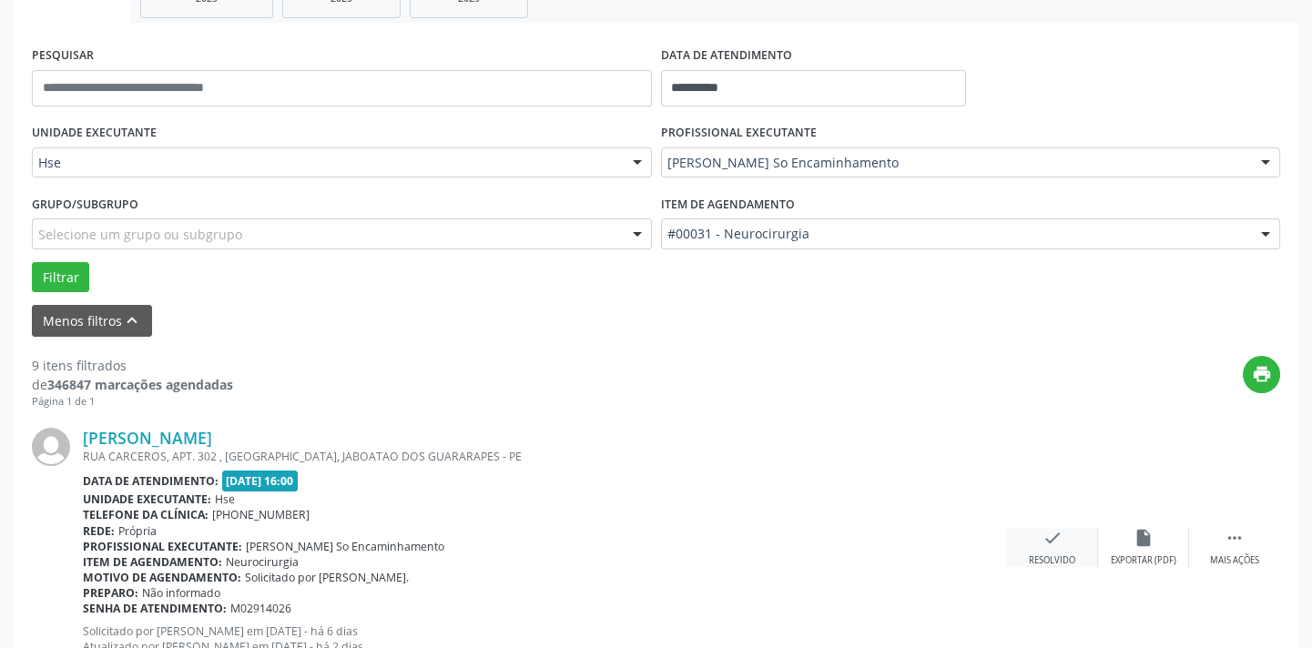
click at [1051, 547] on div "check Resolvido" at bounding box center [1052, 547] width 91 height 39
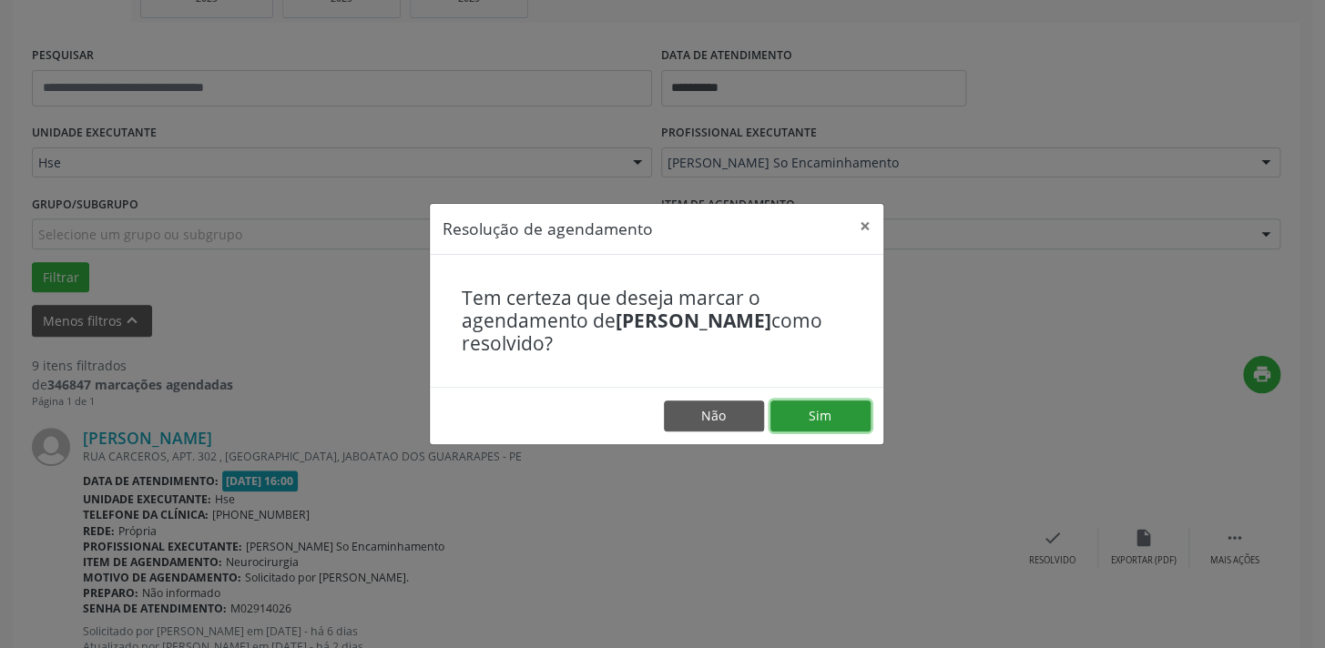
click at [832, 405] on button "Sim" at bounding box center [820, 416] width 100 height 31
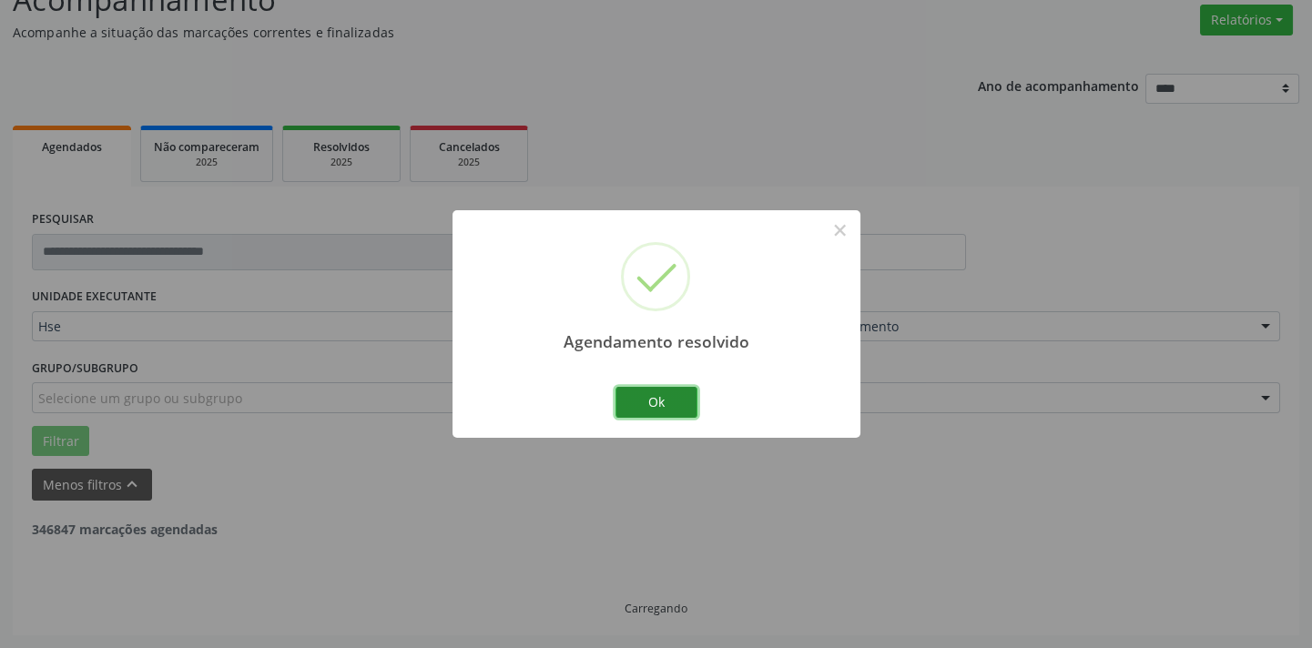
click at [691, 398] on button "Ok" at bounding box center [656, 402] width 82 height 31
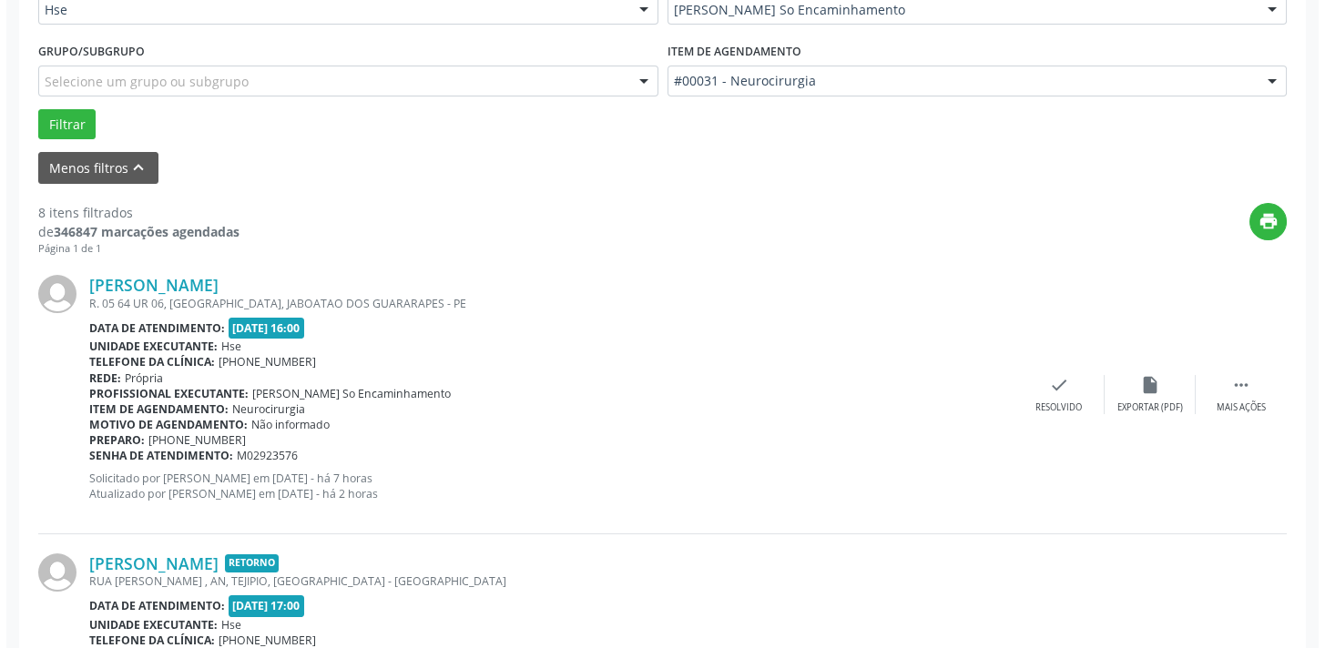
scroll to position [476, 0]
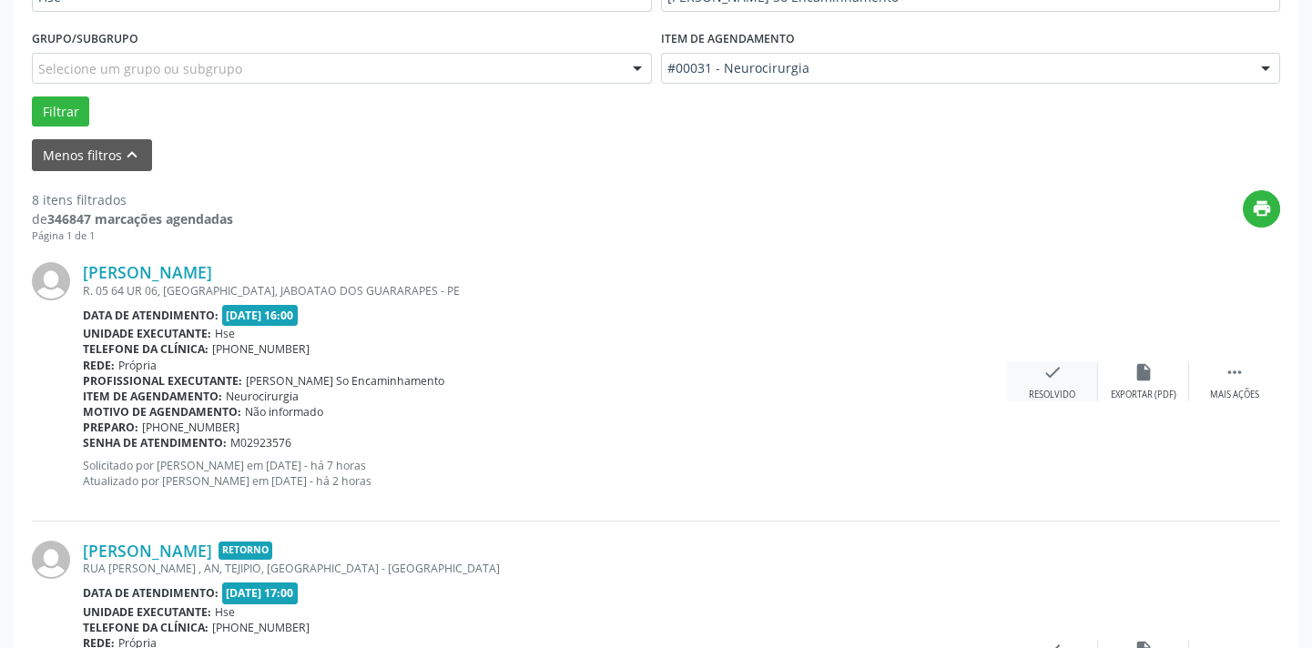
click at [1051, 395] on div "Resolvido" at bounding box center [1052, 395] width 46 height 13
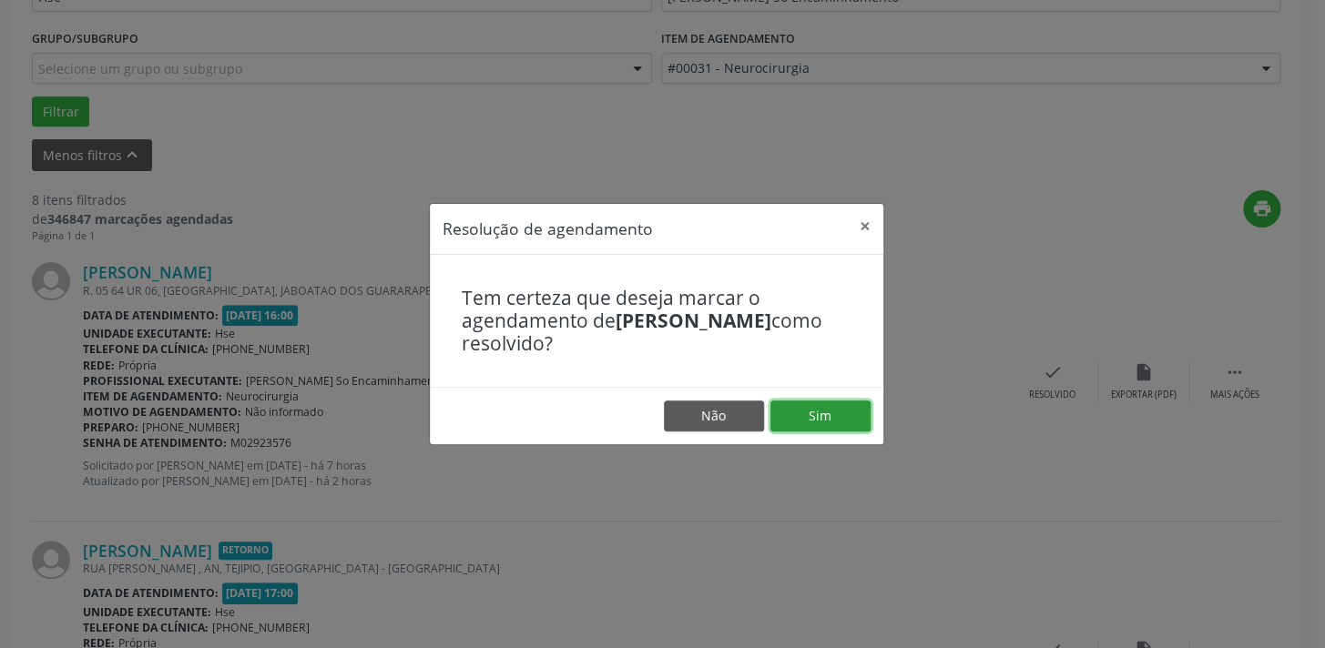
click at [835, 418] on button "Sim" at bounding box center [820, 416] width 100 height 31
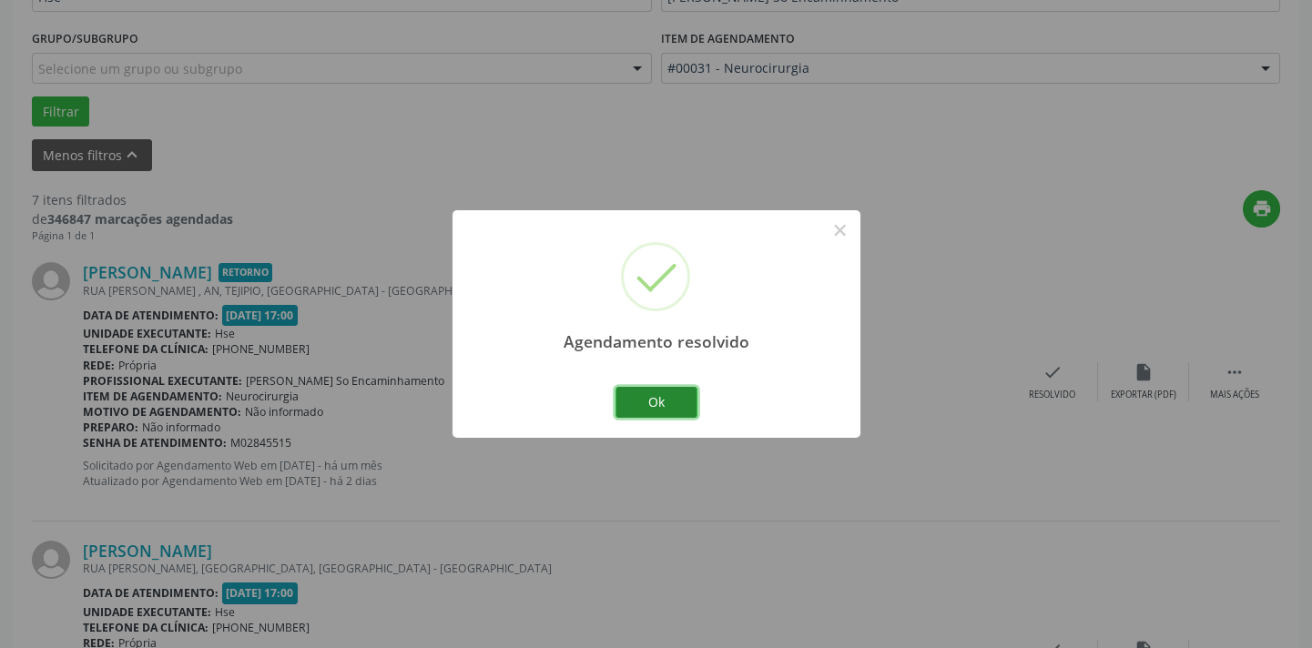
click at [678, 399] on button "Ok" at bounding box center [656, 402] width 82 height 31
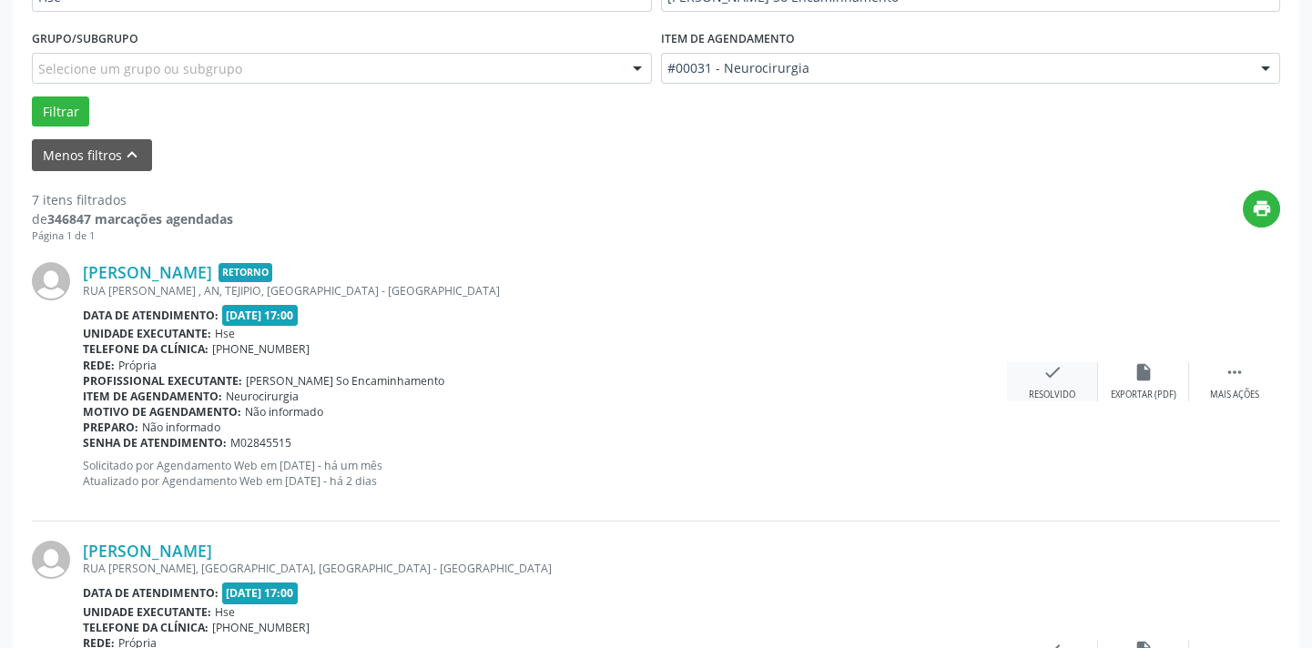
click at [1065, 398] on div "Resolvido" at bounding box center [1052, 395] width 46 height 13
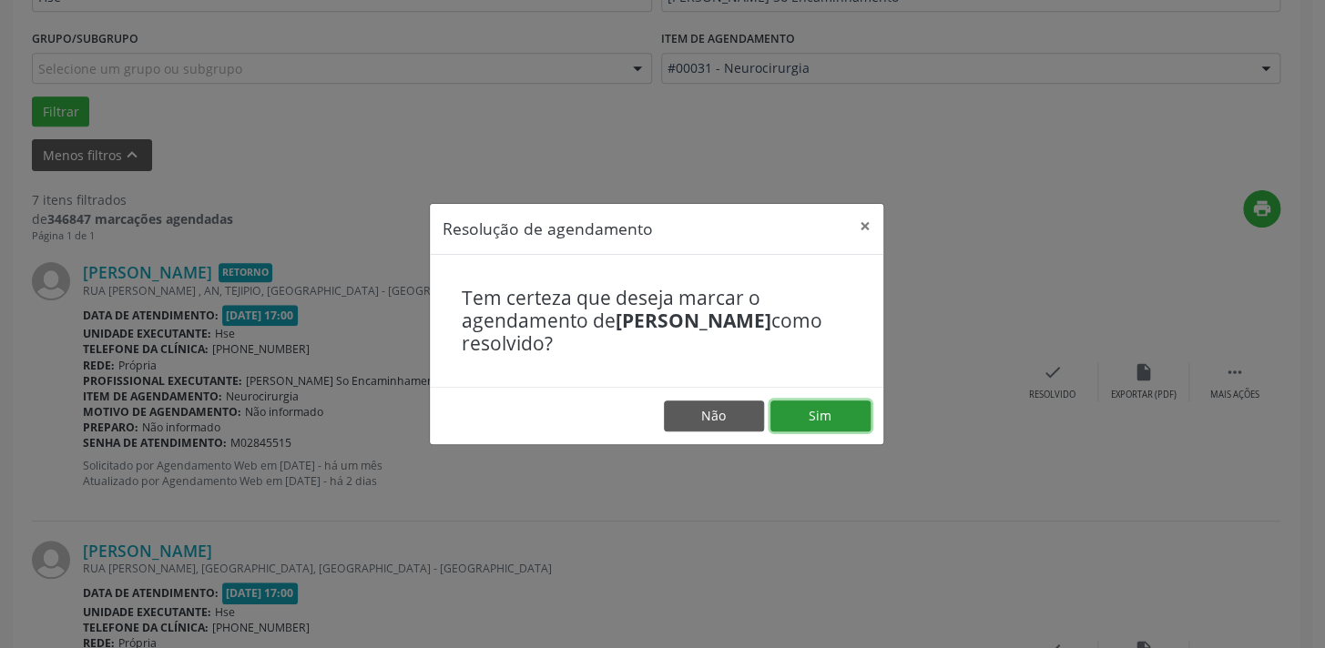
click at [828, 406] on button "Sim" at bounding box center [820, 416] width 100 height 31
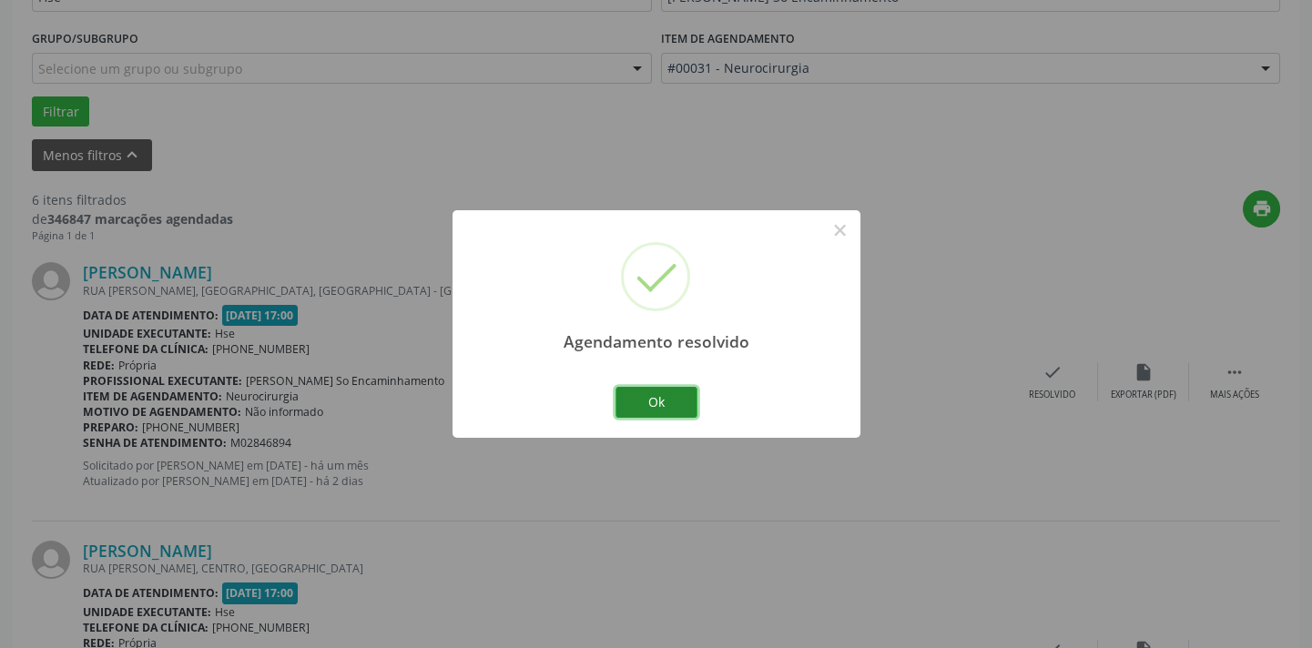
click at [660, 409] on button "Ok" at bounding box center [656, 402] width 82 height 31
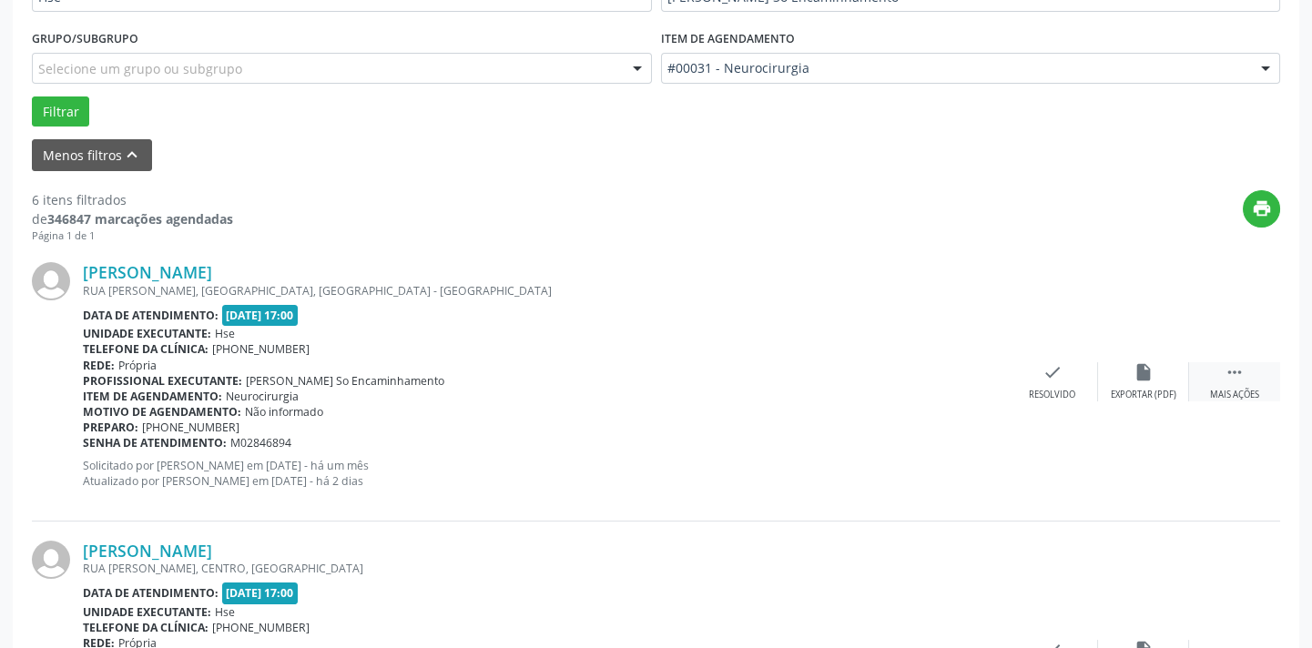
click at [1249, 384] on div " Mais ações" at bounding box center [1234, 381] width 91 height 39
click at [1147, 389] on div "Não compareceu" at bounding box center [1142, 395] width 77 height 13
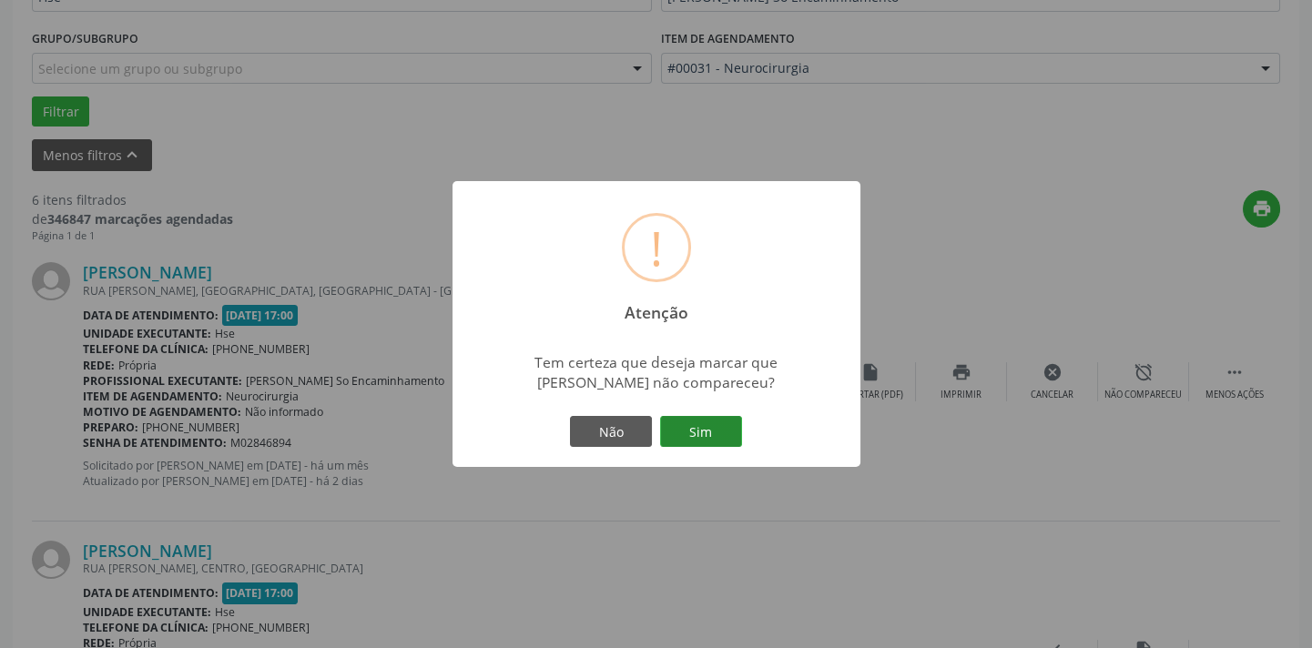
click at [731, 431] on button "Sim" at bounding box center [701, 431] width 82 height 31
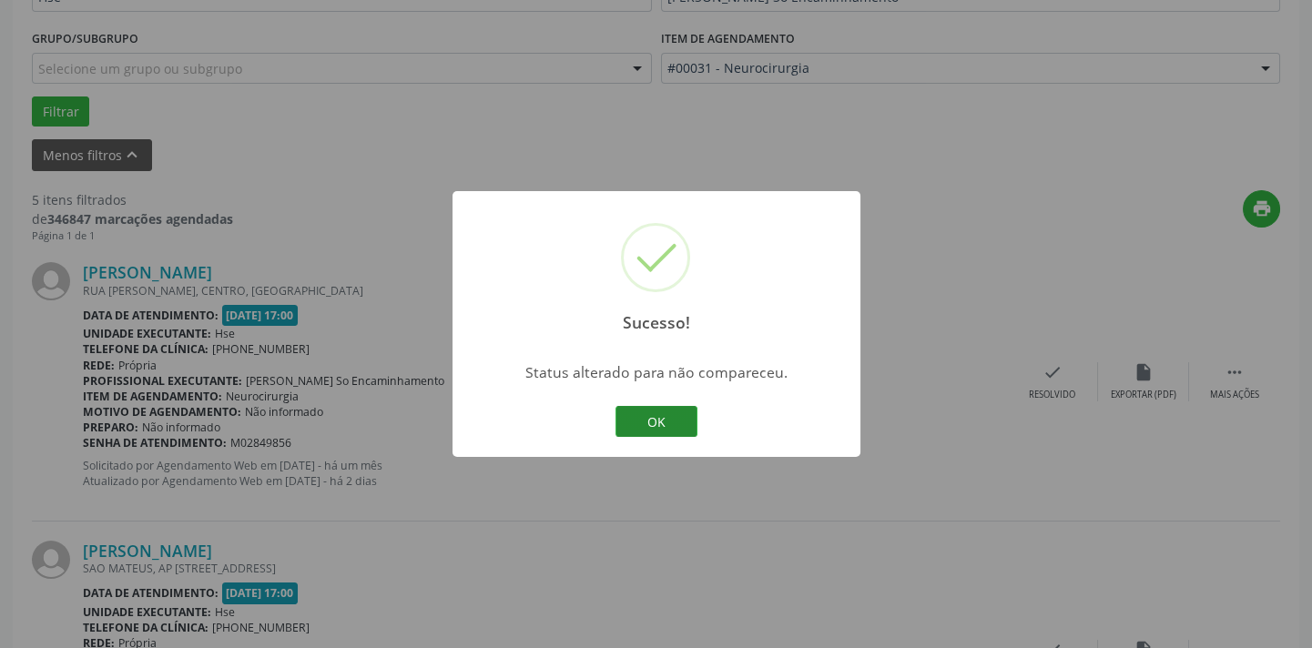
click at [643, 412] on button "OK" at bounding box center [656, 421] width 82 height 31
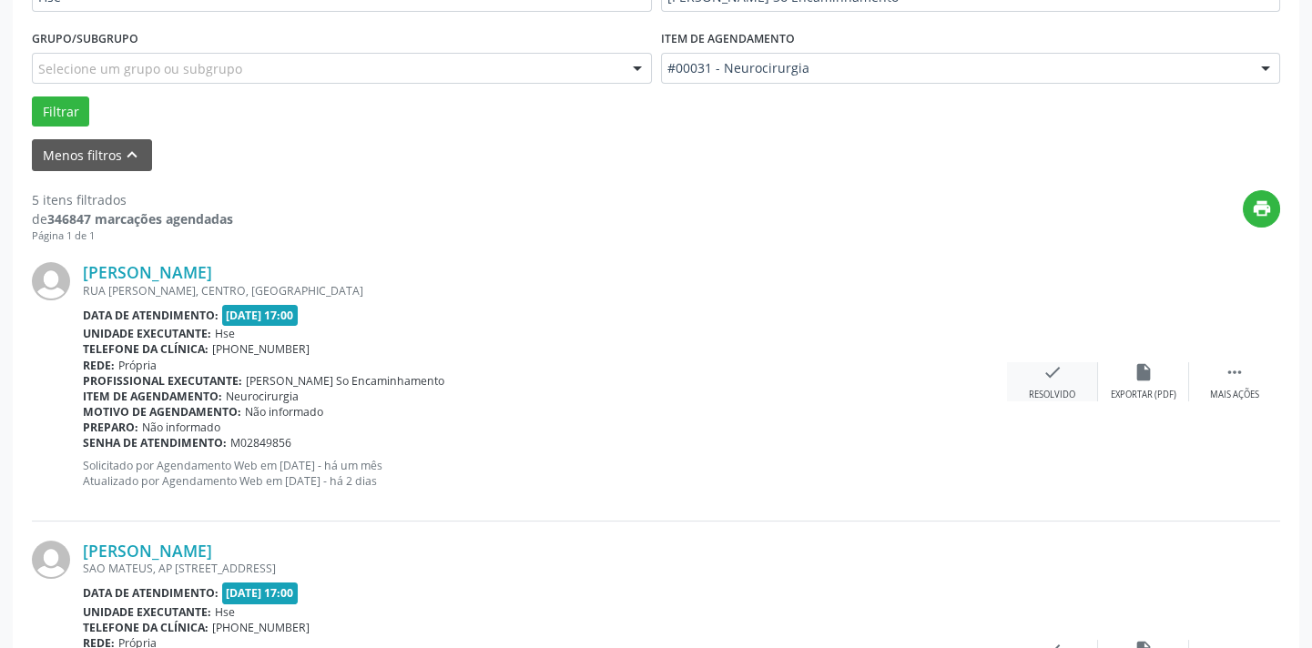
click at [1055, 370] on icon "check" at bounding box center [1052, 372] width 20 height 20
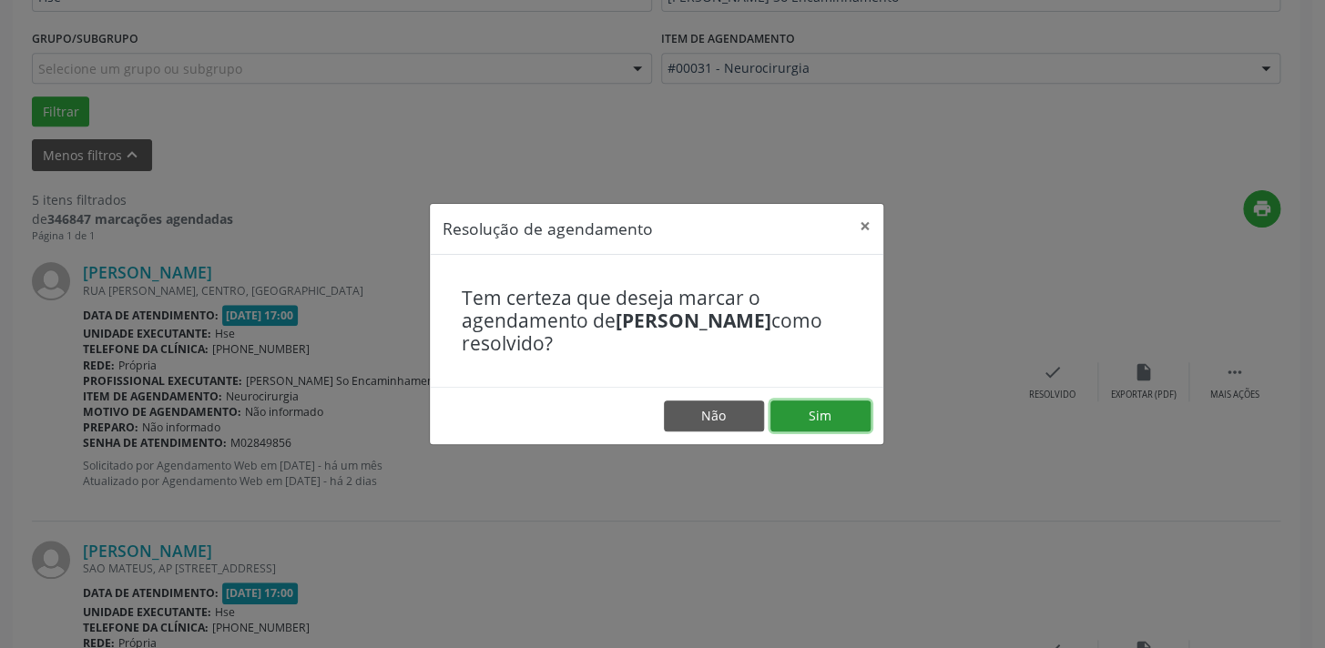
click at [808, 410] on button "Sim" at bounding box center [820, 416] width 100 height 31
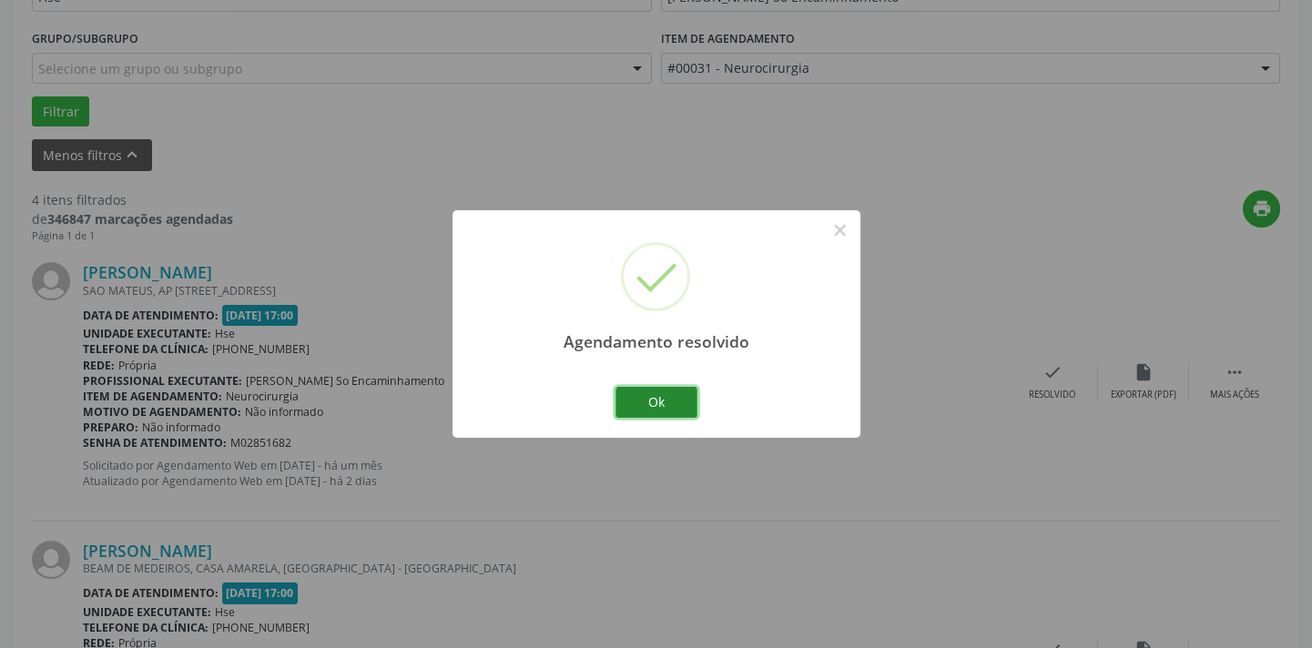
click at [652, 406] on button "Ok" at bounding box center [656, 402] width 82 height 31
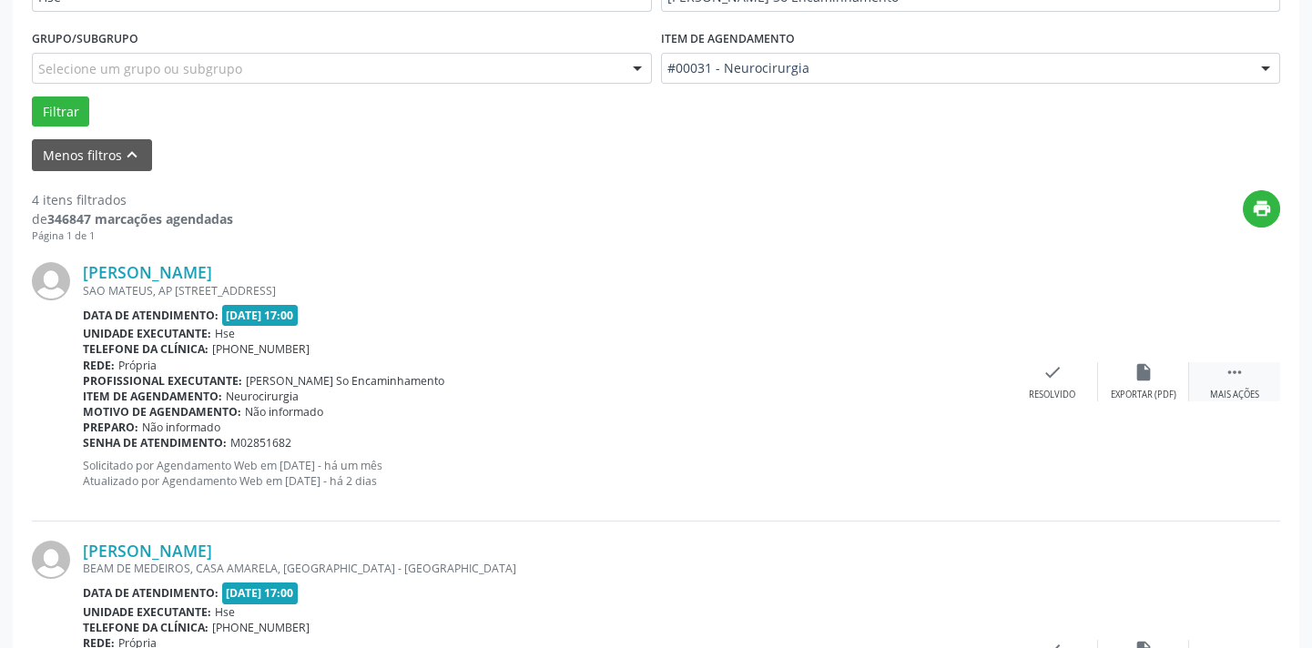
click at [1245, 375] on div " Mais ações" at bounding box center [1234, 381] width 91 height 39
click at [1164, 373] on div "alarm_off Não compareceu" at bounding box center [1143, 381] width 91 height 39
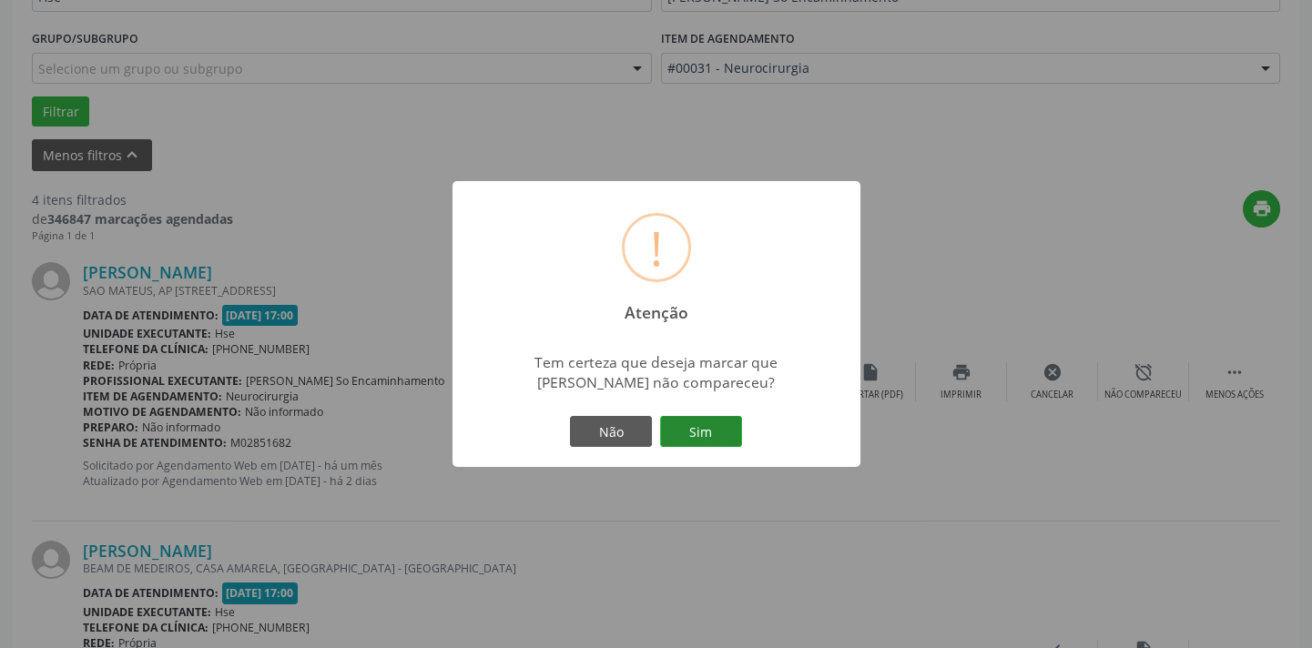
click at [719, 424] on button "Sim" at bounding box center [701, 431] width 82 height 31
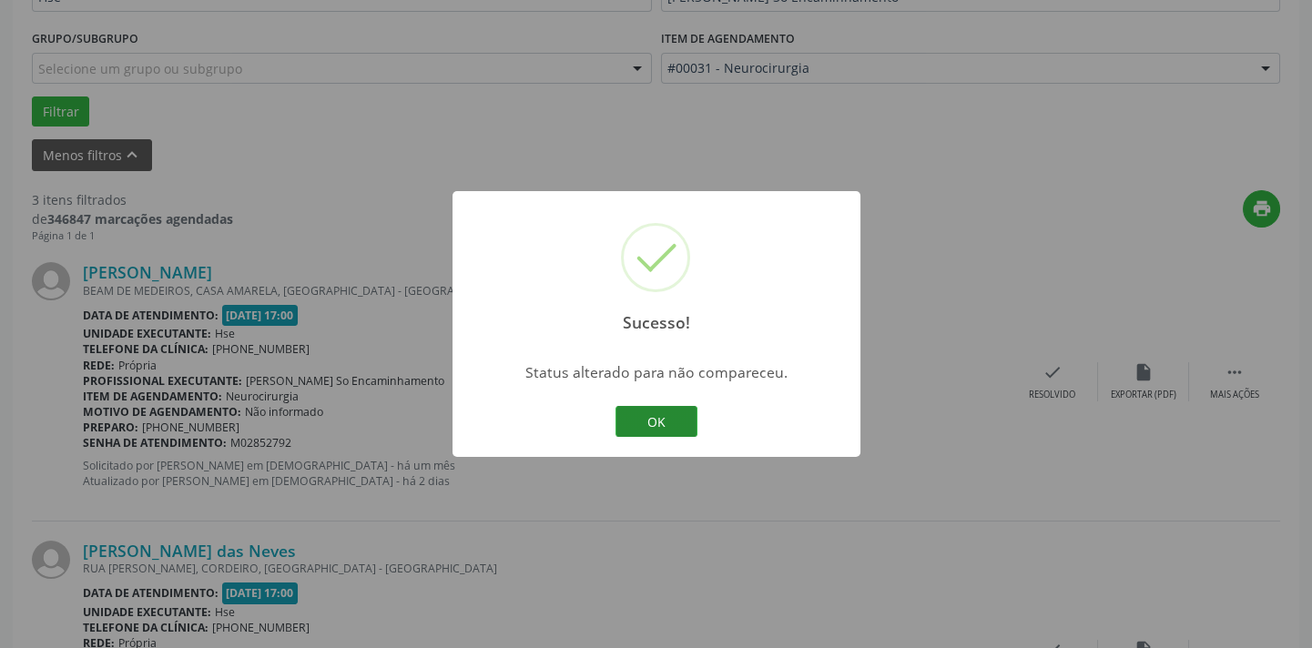
click at [650, 420] on button "OK" at bounding box center [656, 421] width 82 height 31
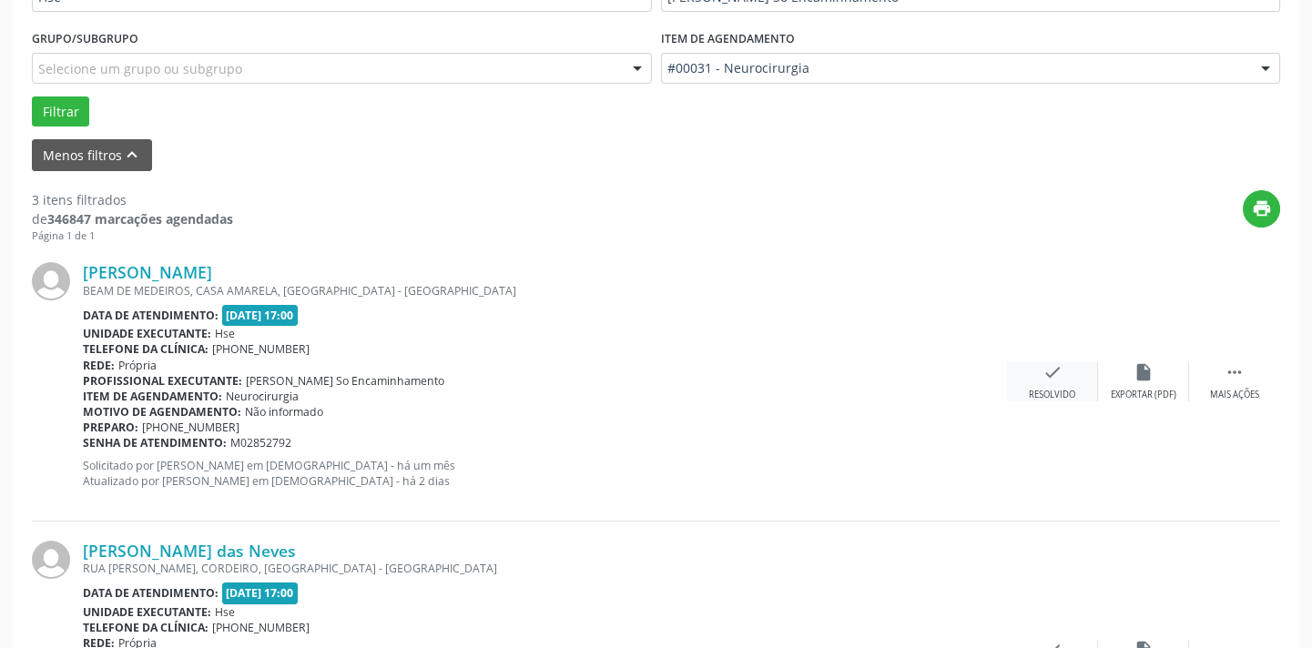
click at [1060, 384] on div "check Resolvido" at bounding box center [1052, 381] width 91 height 39
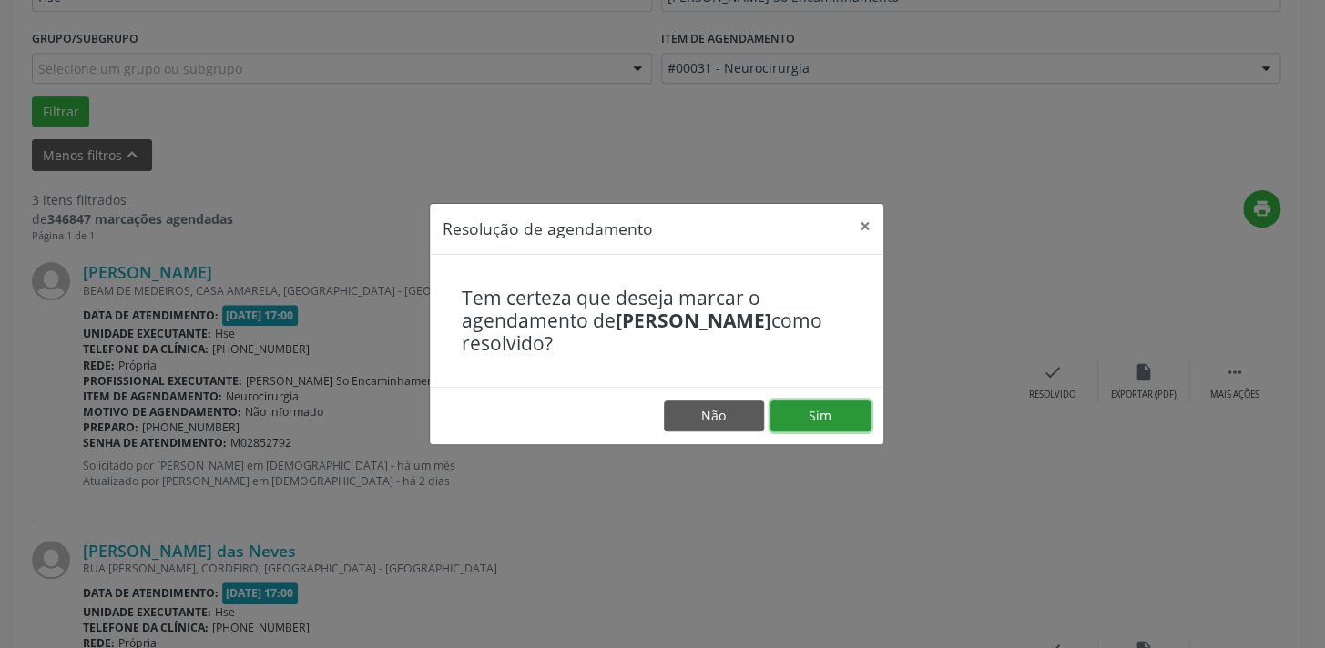
click at [812, 401] on button "Sim" at bounding box center [820, 416] width 100 height 31
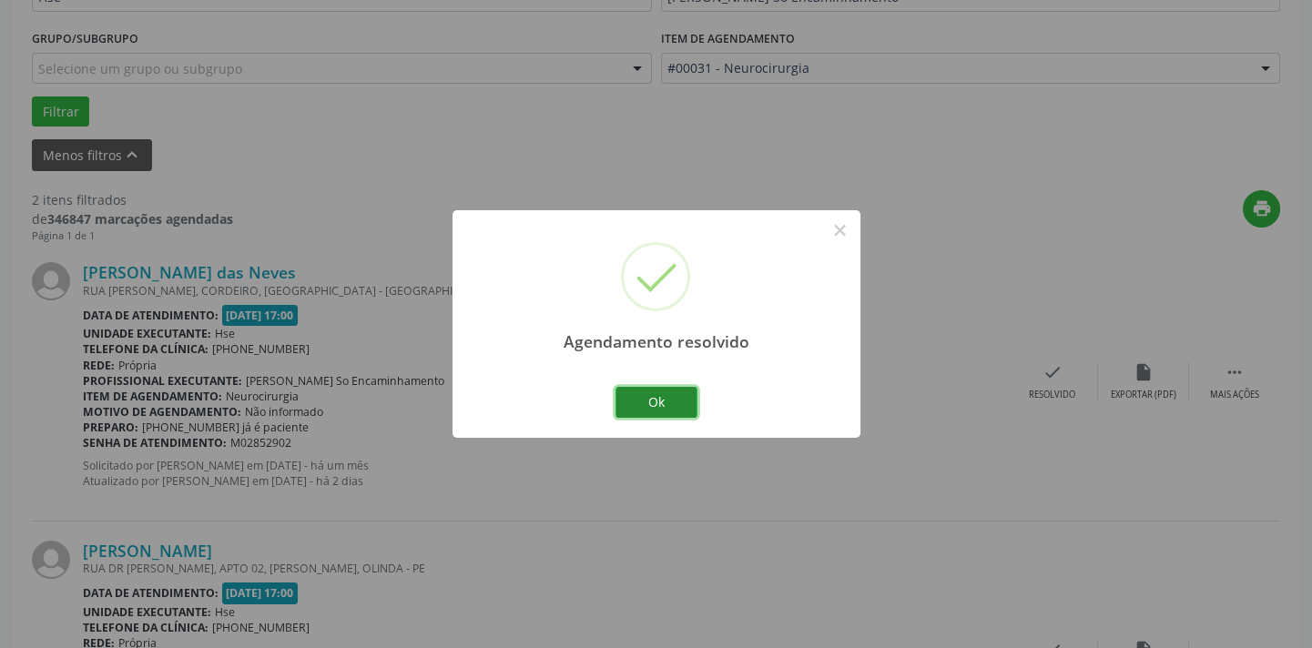
click at [682, 391] on button "Ok" at bounding box center [656, 402] width 82 height 31
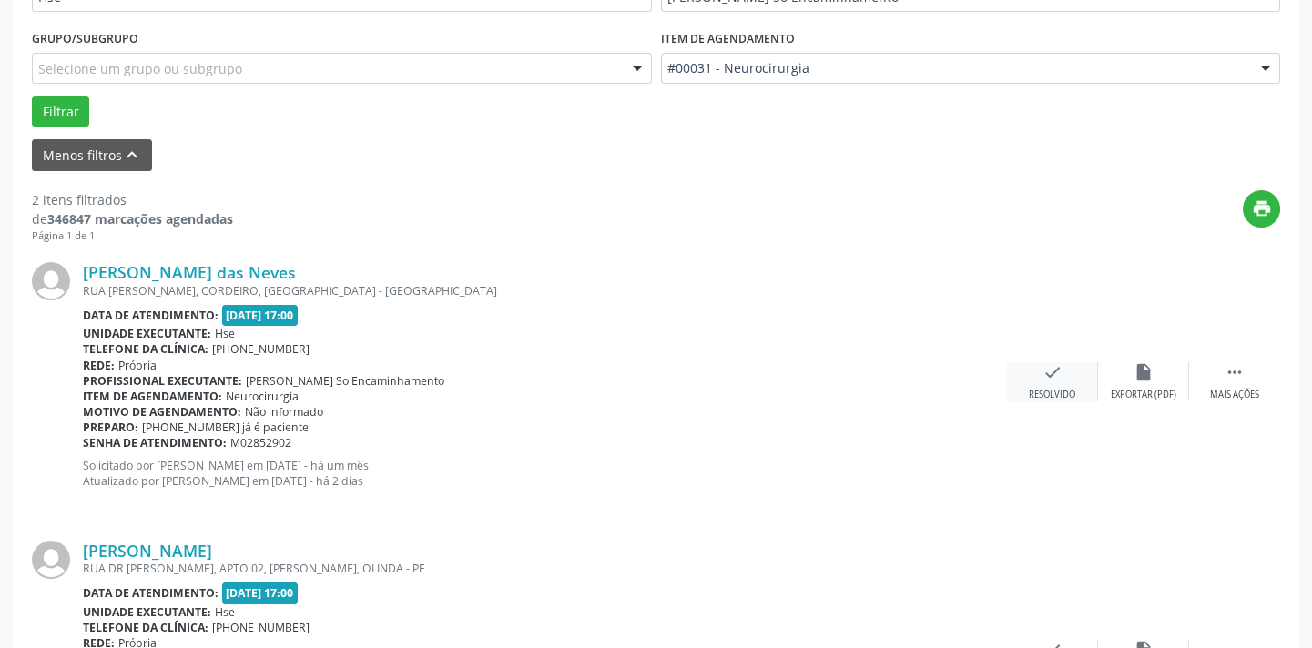
click at [1045, 391] on div "Resolvido" at bounding box center [1052, 395] width 46 height 13
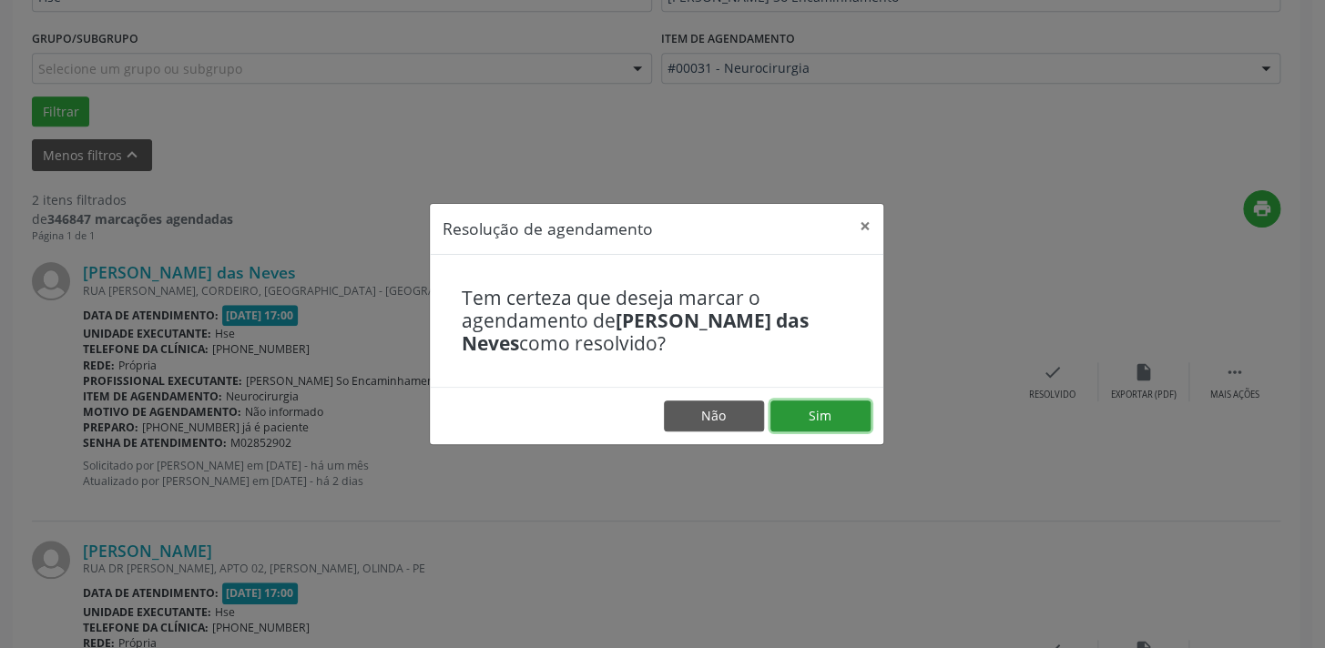
click at [808, 420] on button "Sim" at bounding box center [820, 416] width 100 height 31
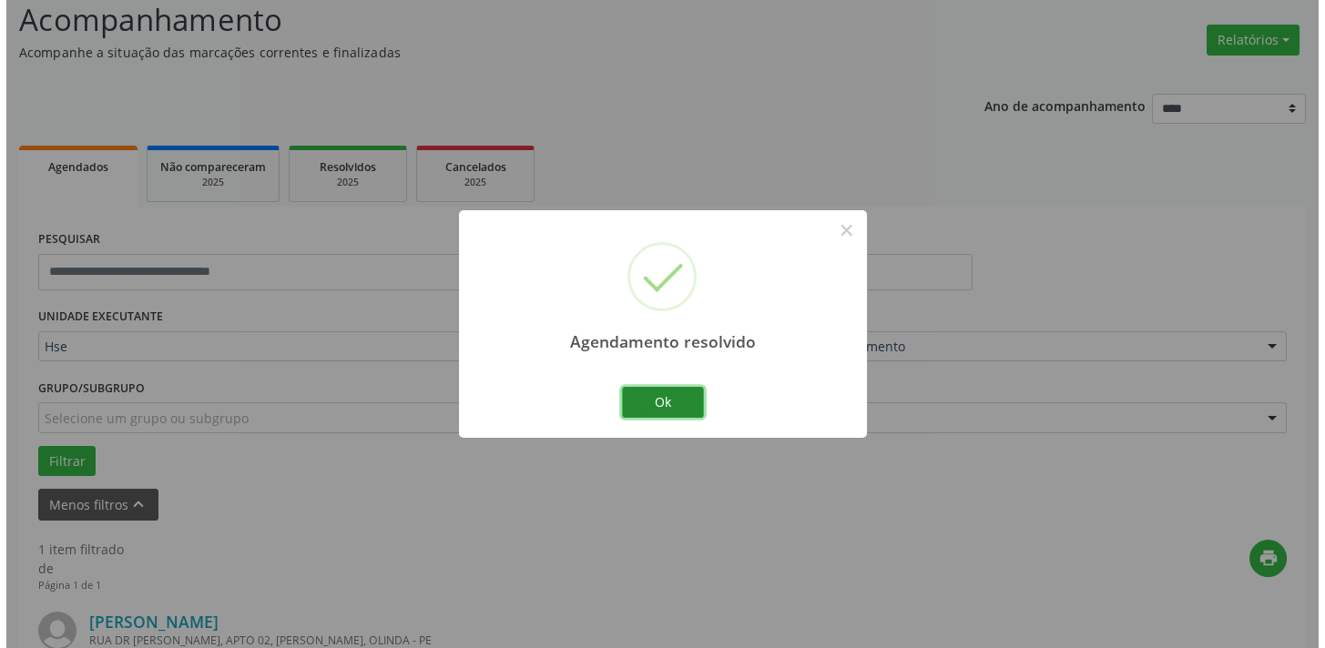
scroll to position [380, 0]
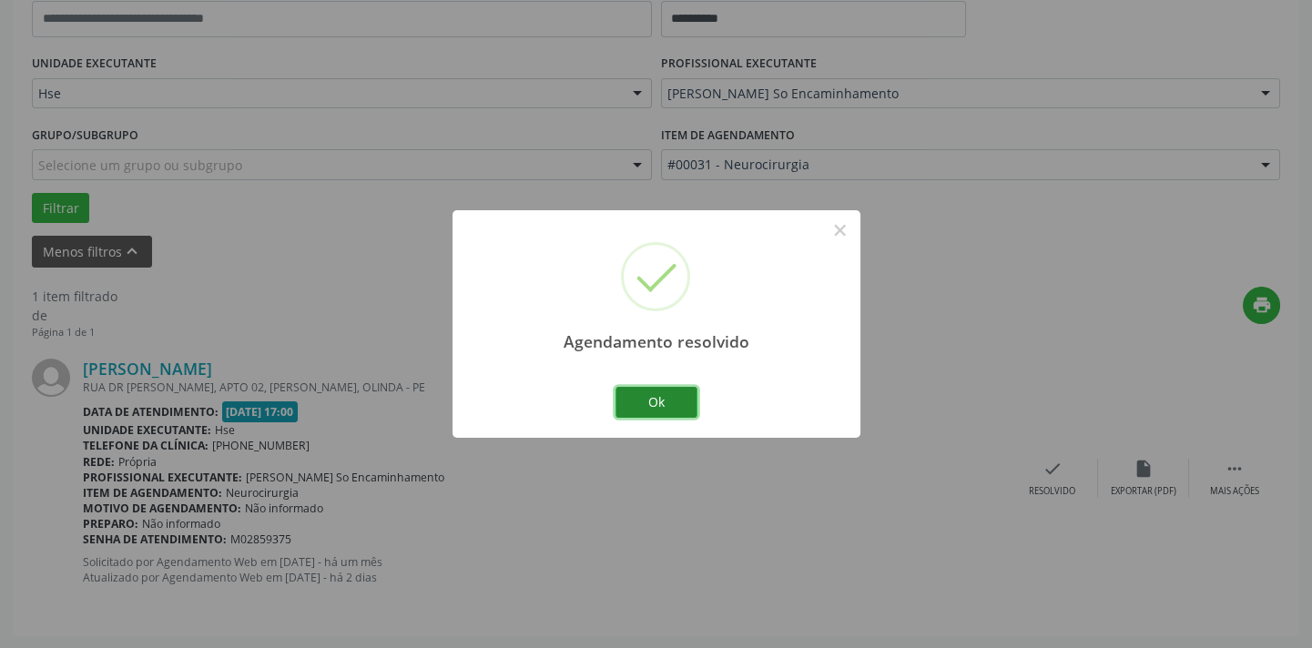
click at [669, 409] on button "Ok" at bounding box center [656, 402] width 82 height 31
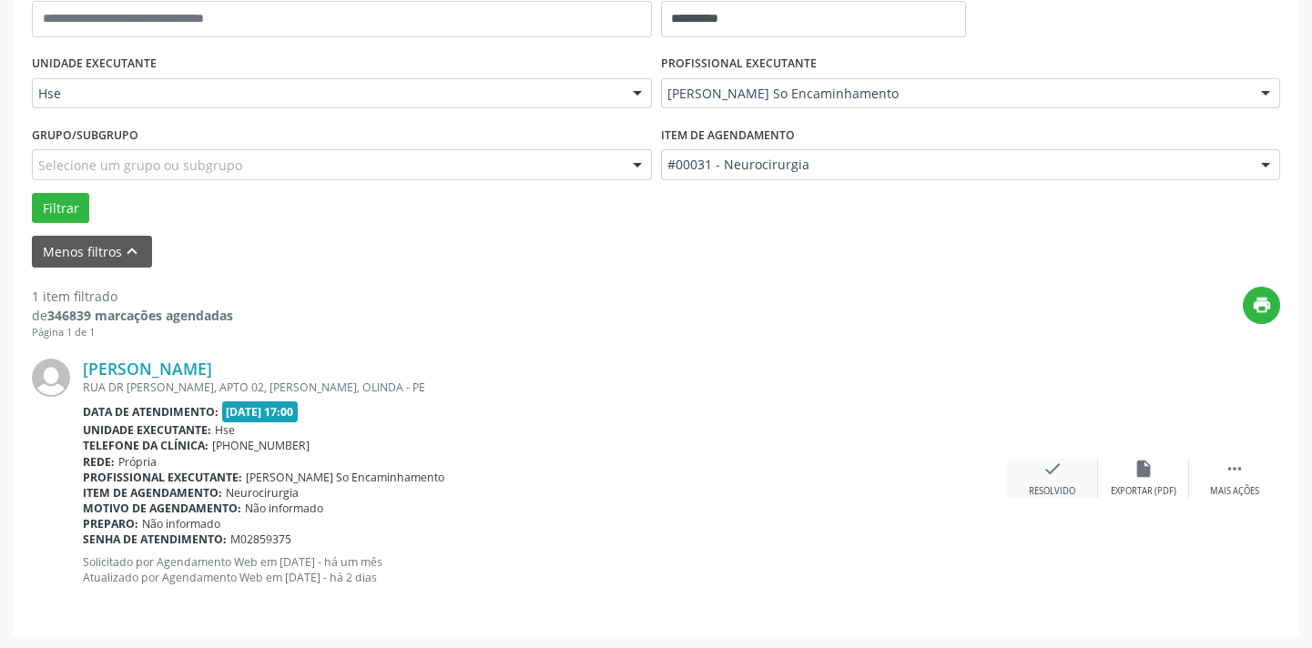
click at [1049, 476] on icon "check" at bounding box center [1052, 469] width 20 height 20
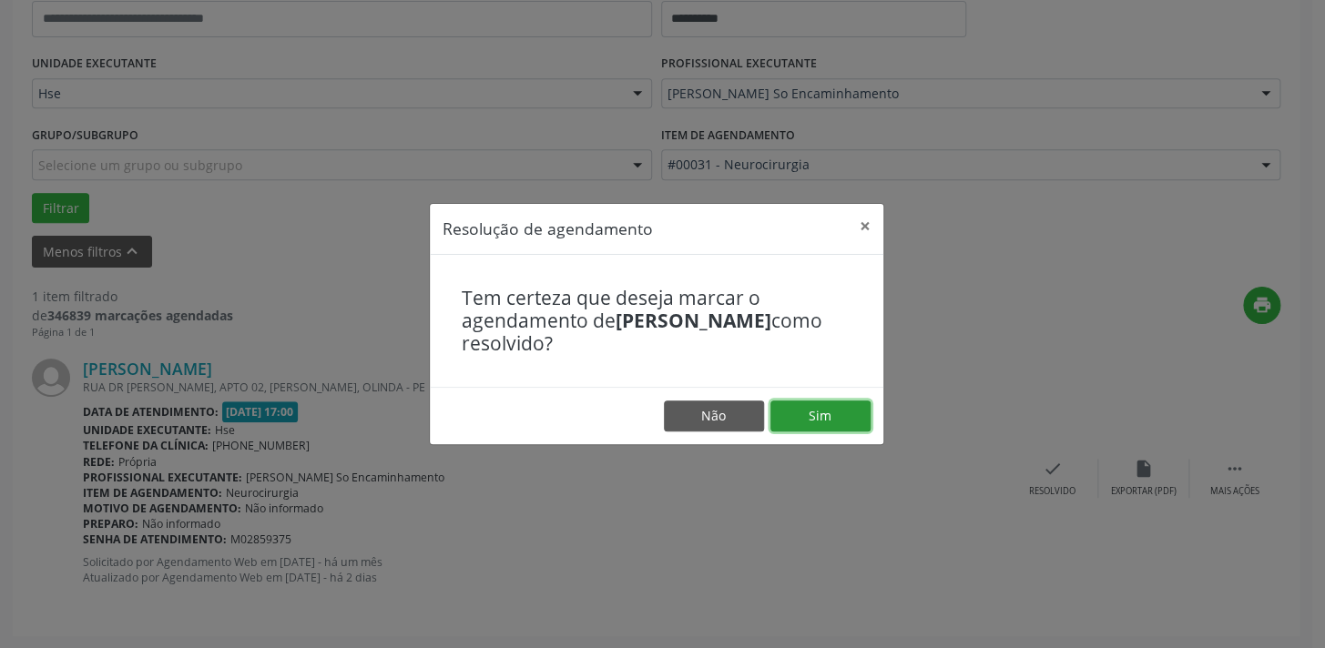
click at [831, 417] on button "Sim" at bounding box center [820, 416] width 100 height 31
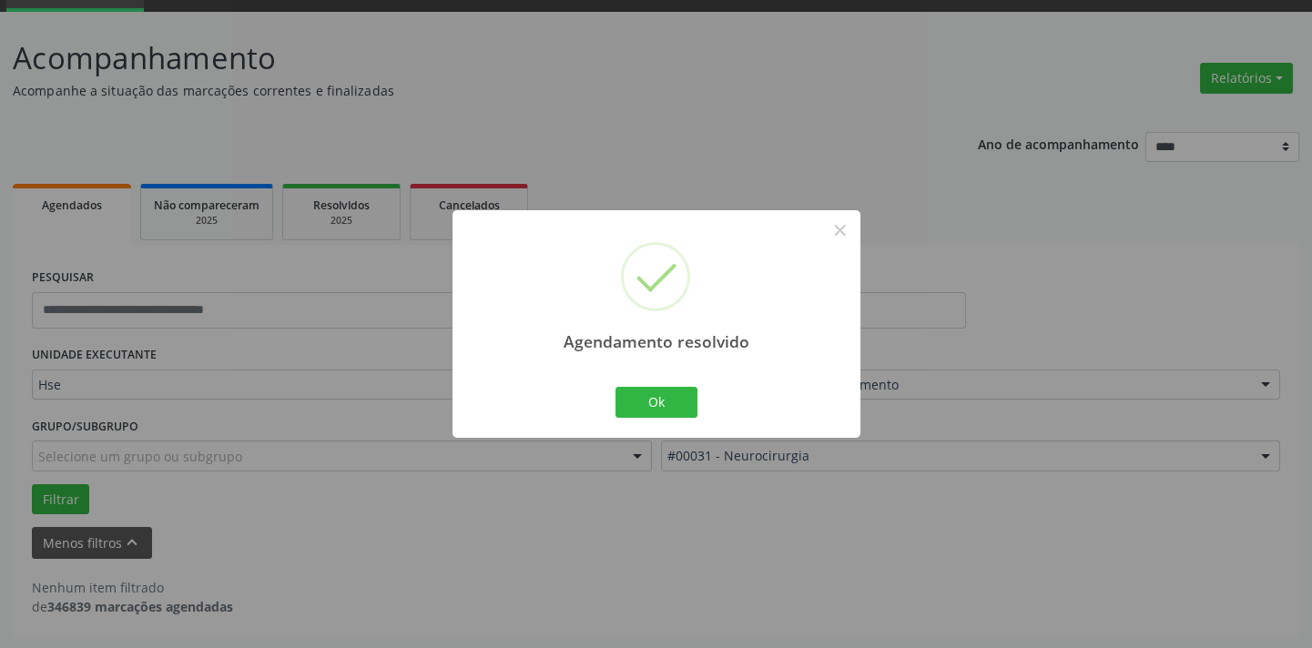
scroll to position [86, 0]
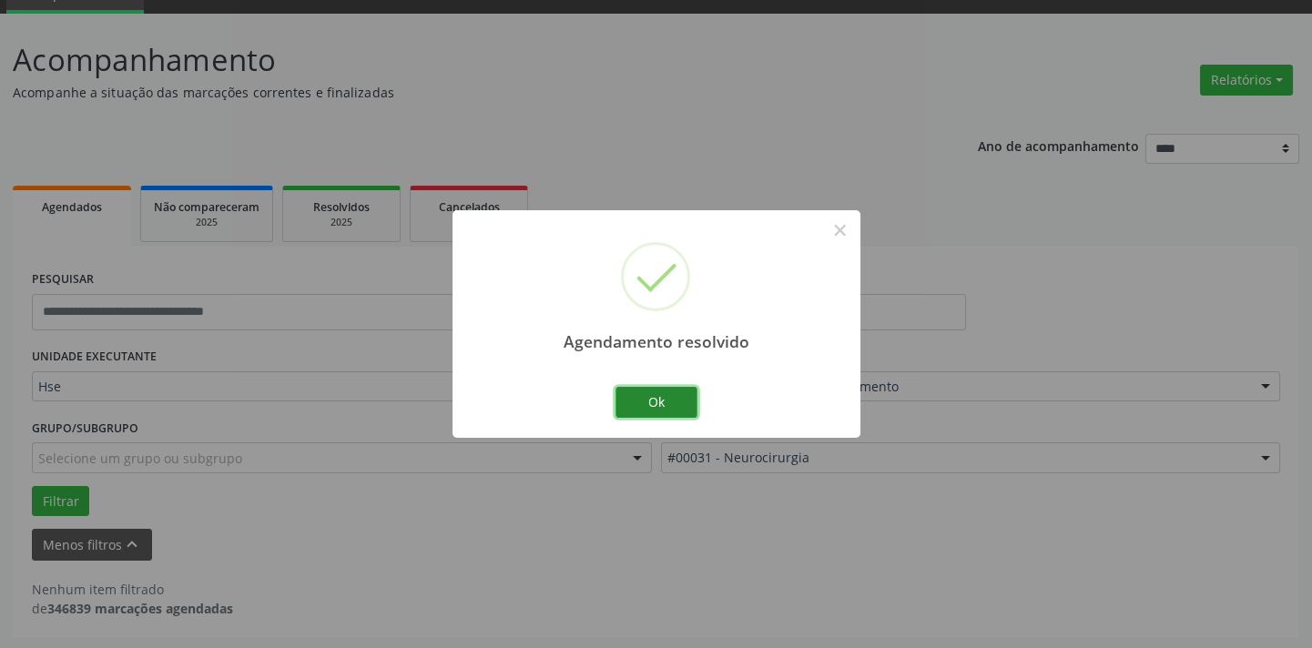
click at [675, 402] on button "Ok" at bounding box center [656, 402] width 82 height 31
